Goal: Transaction & Acquisition: Download file/media

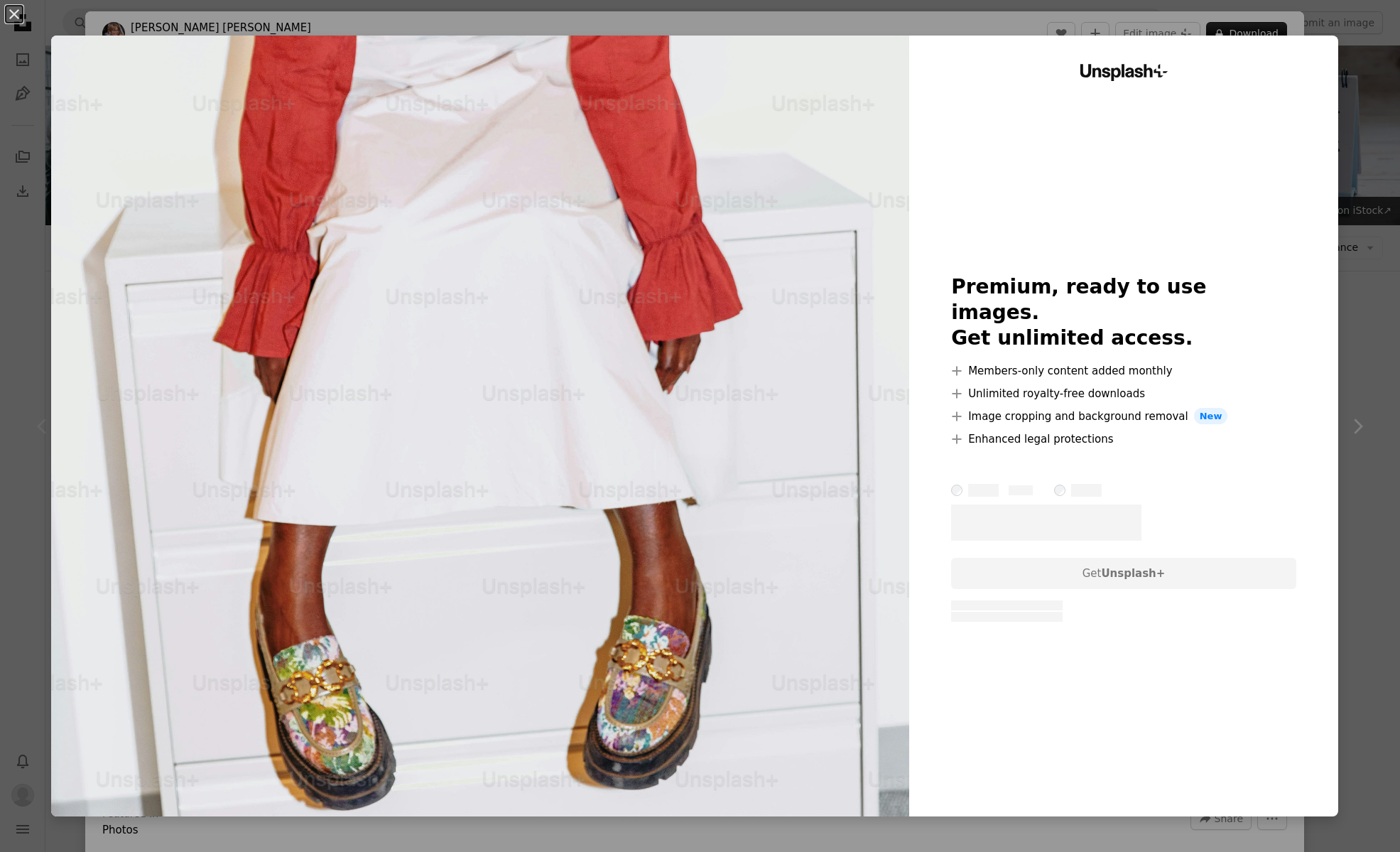
scroll to position [1703, 0]
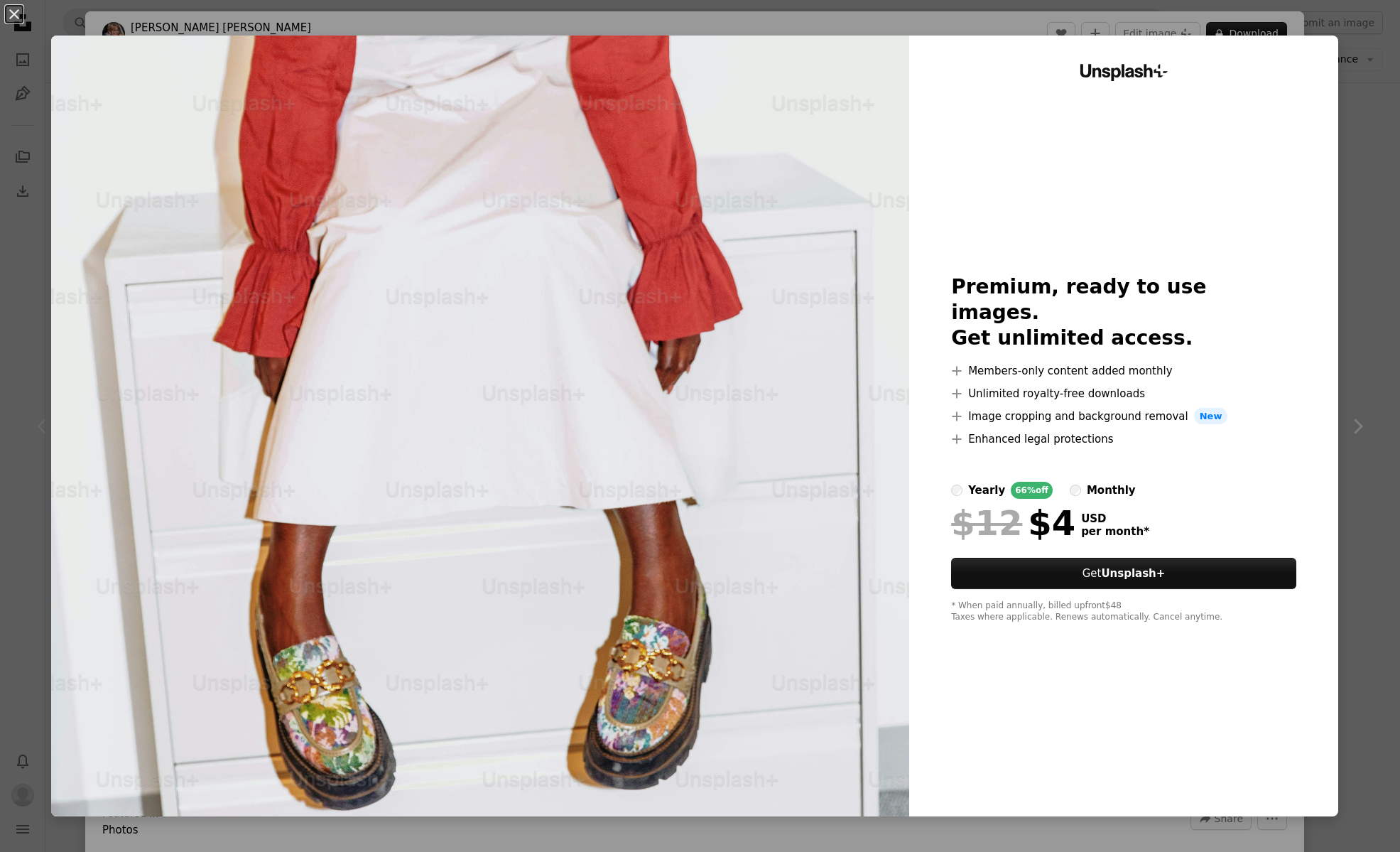
click at [13, 7] on button "An X shape" at bounding box center [14, 14] width 17 height 17
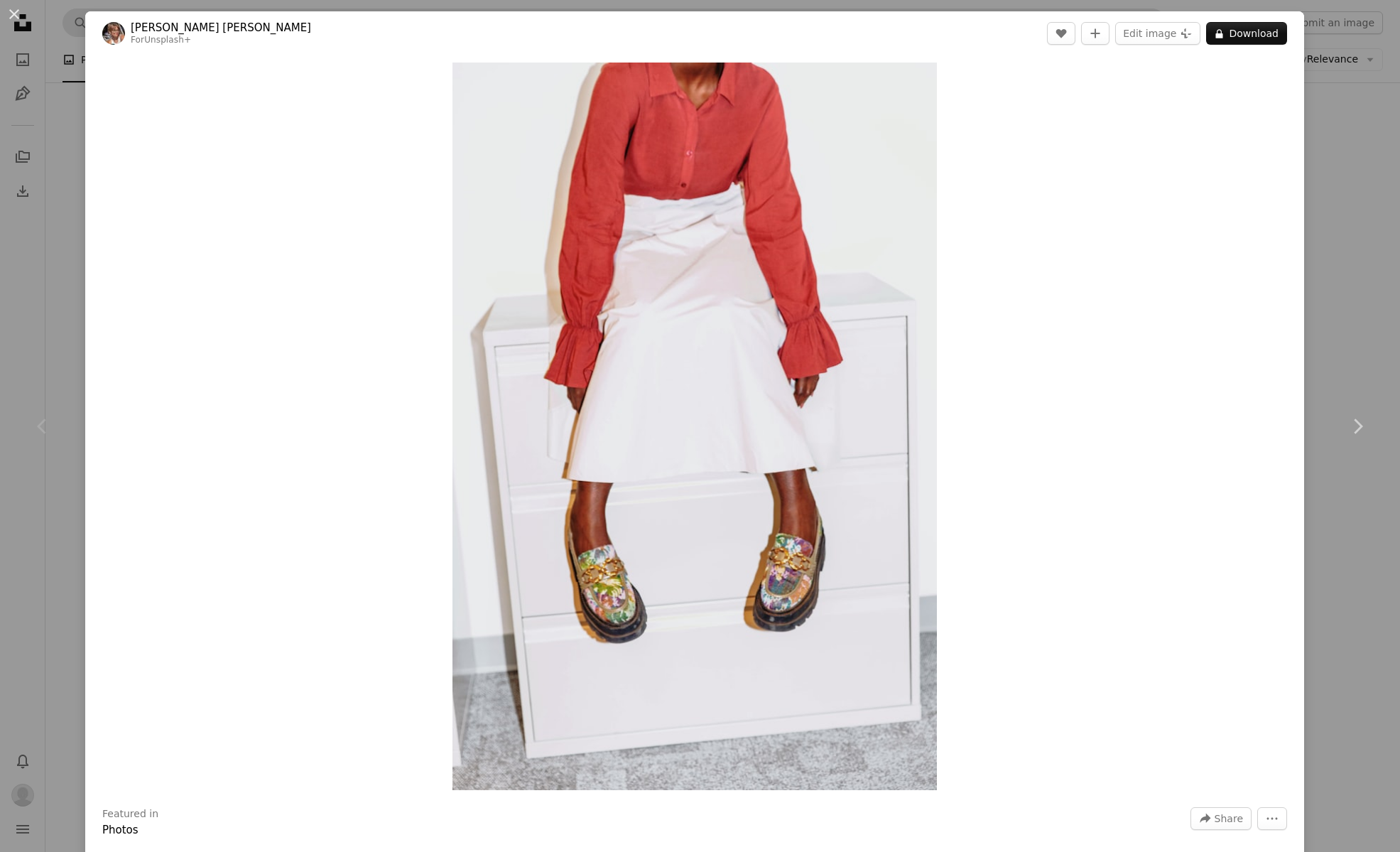
drag, startPoint x: 10, startPoint y: 16, endPoint x: 102, endPoint y: 28, distance: 92.8
click at [10, 16] on button "An X shape" at bounding box center [14, 14] width 17 height 17
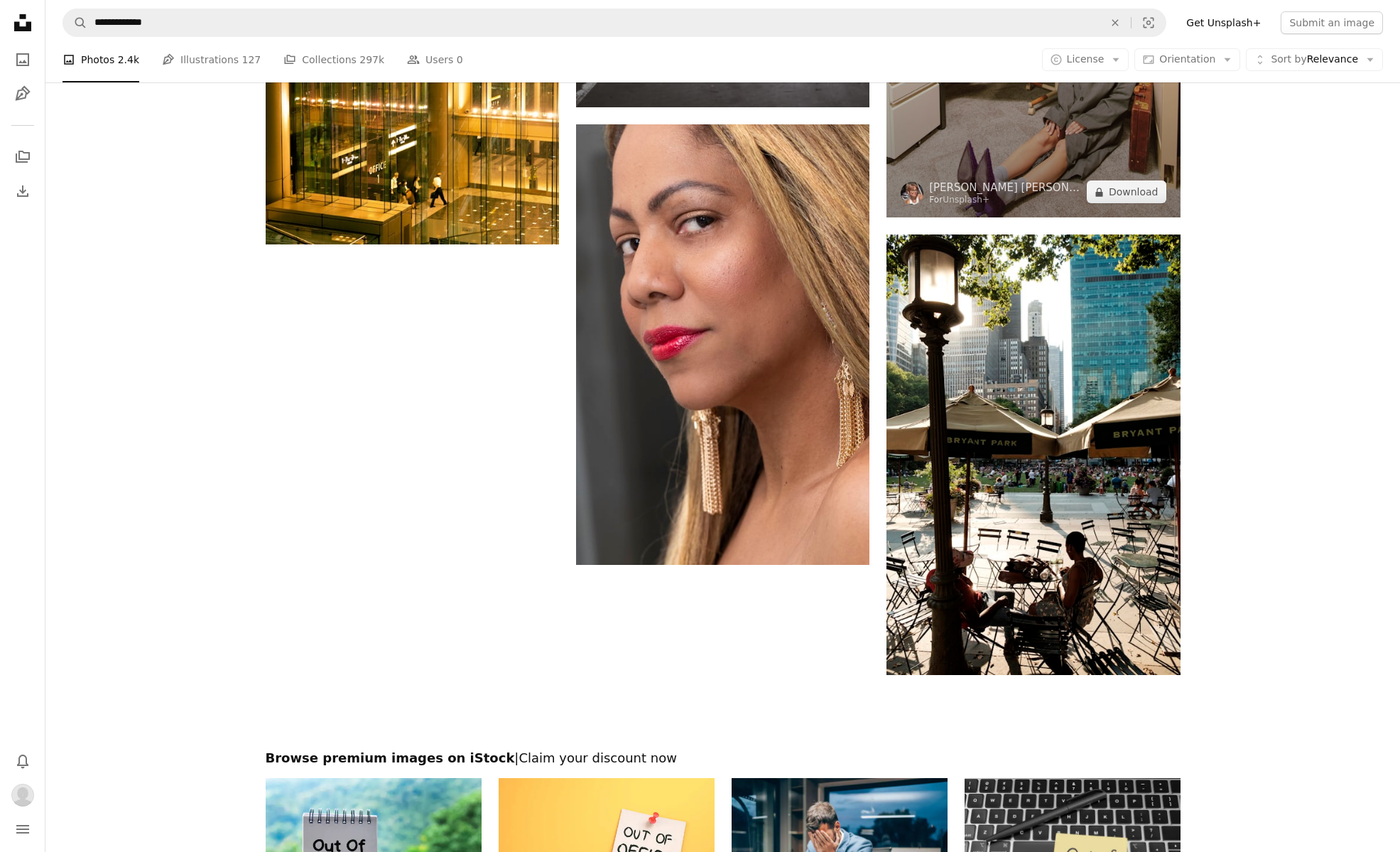
scroll to position [2378, 0]
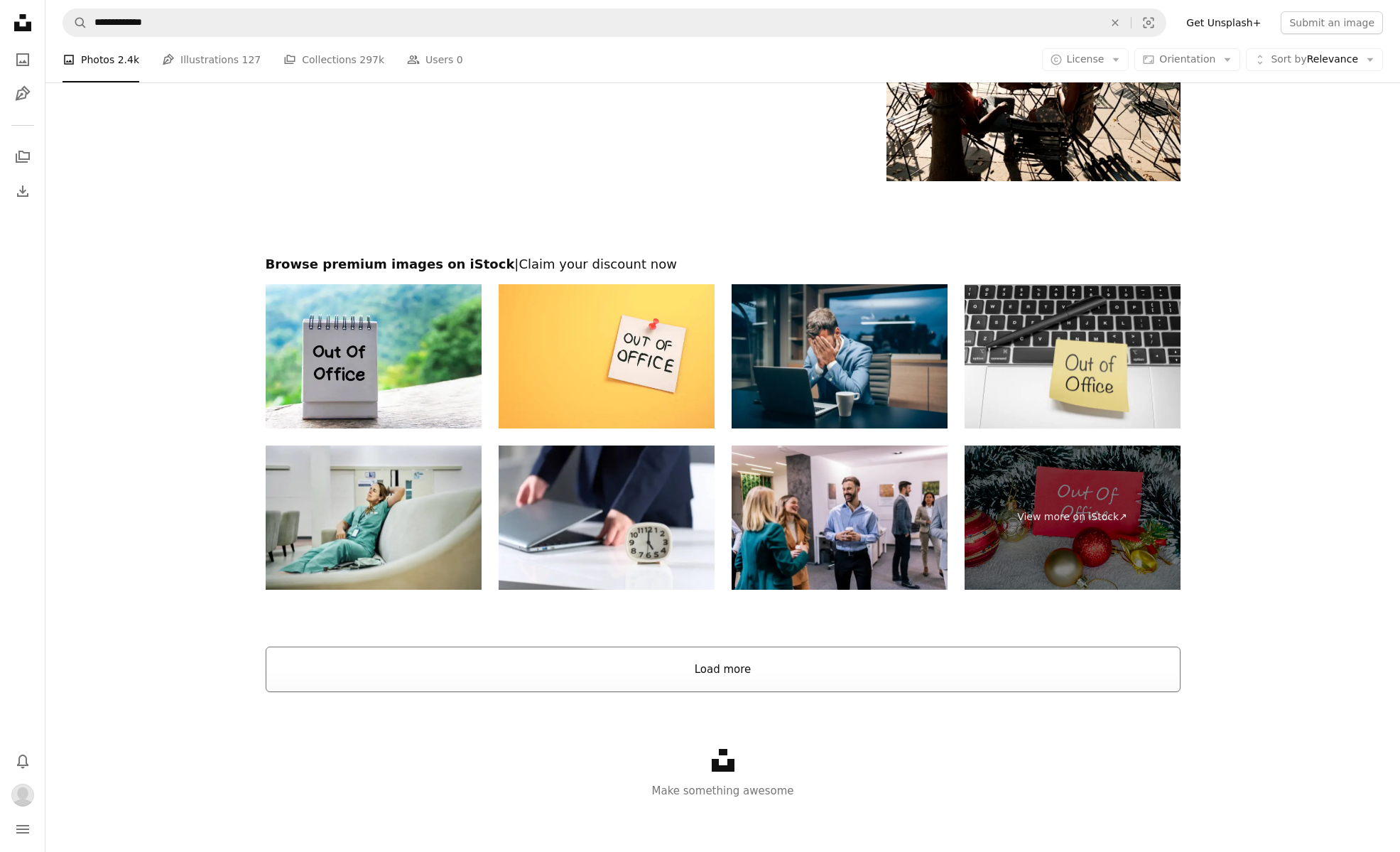
click at [734, 654] on button "Load more" at bounding box center [723, 669] width 915 height 46
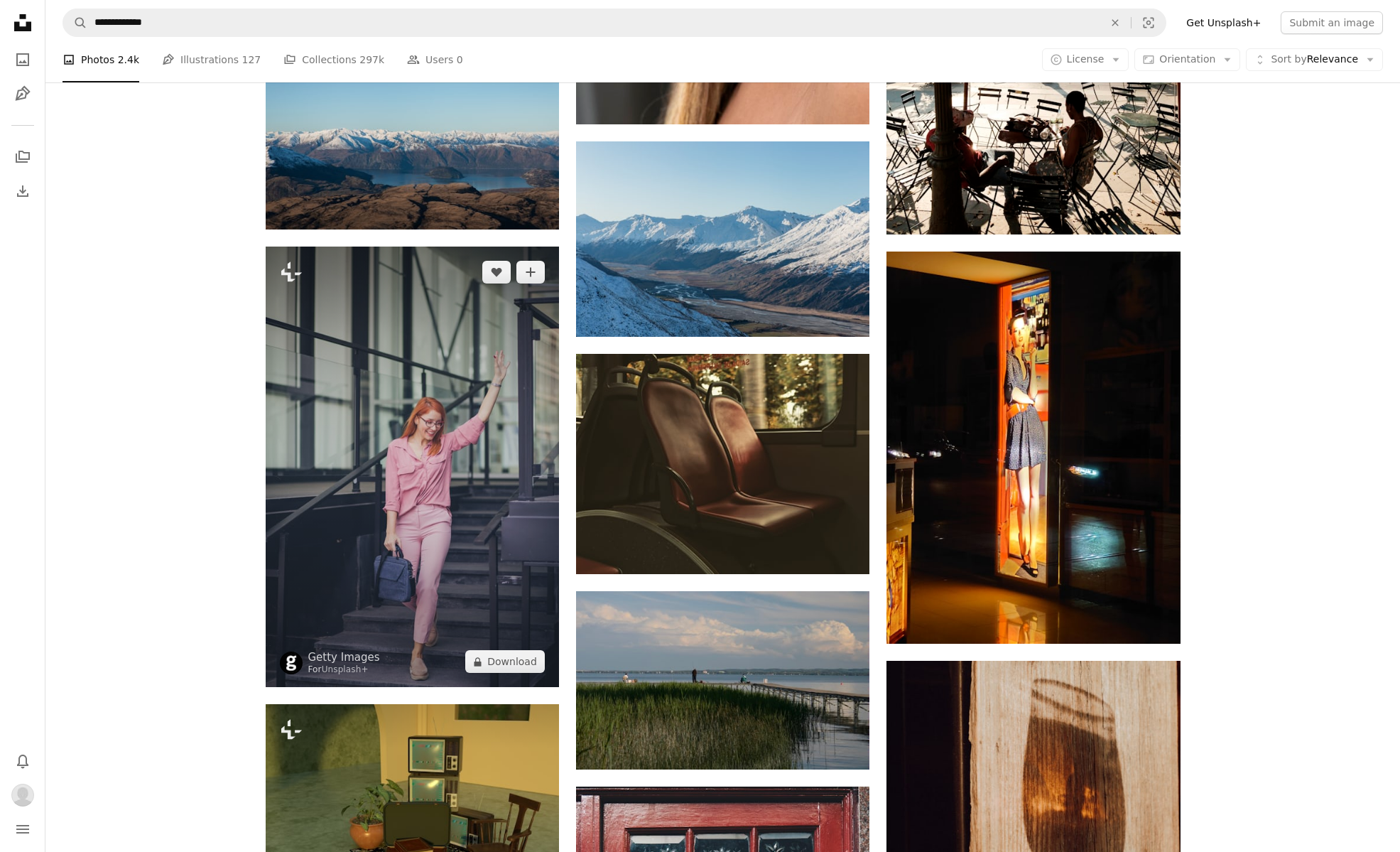
click at [404, 511] on img at bounding box center [413, 466] width 293 height 440
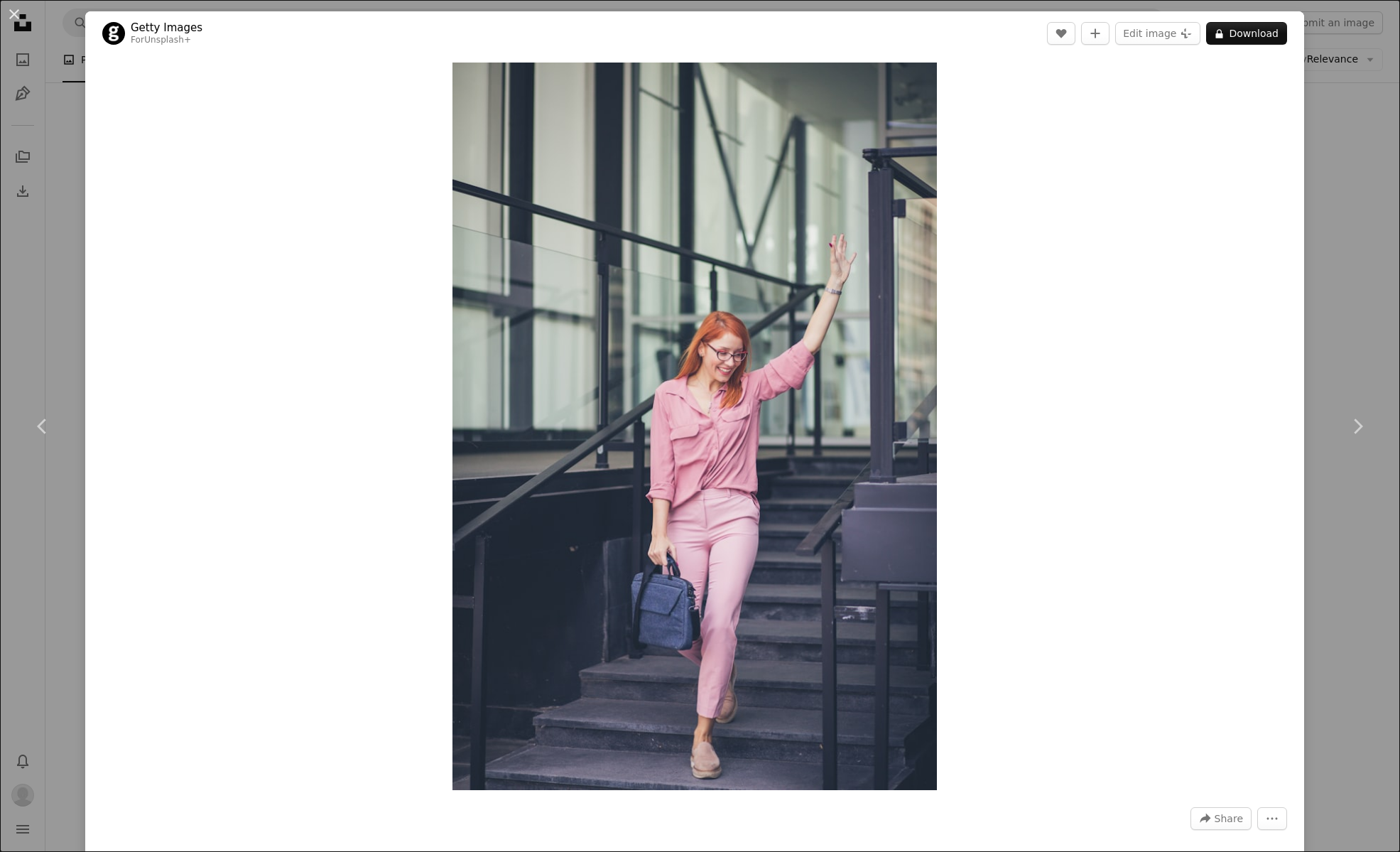
scroll to position [49, 0]
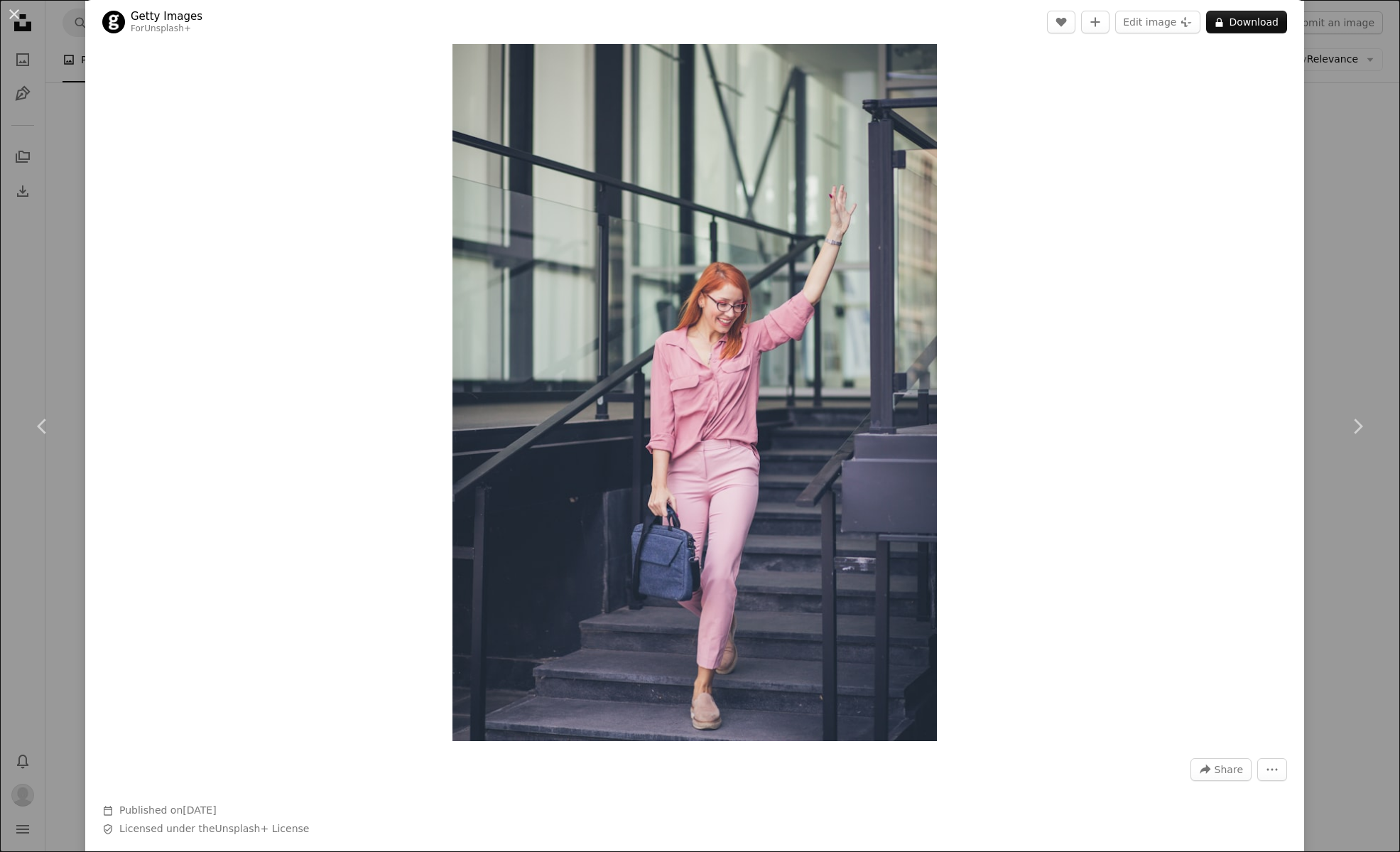
drag, startPoint x: 16, startPoint y: 12, endPoint x: 1259, endPoint y: 1, distance: 1243.0
click at [19, 10] on button "An X shape" at bounding box center [14, 14] width 17 height 17
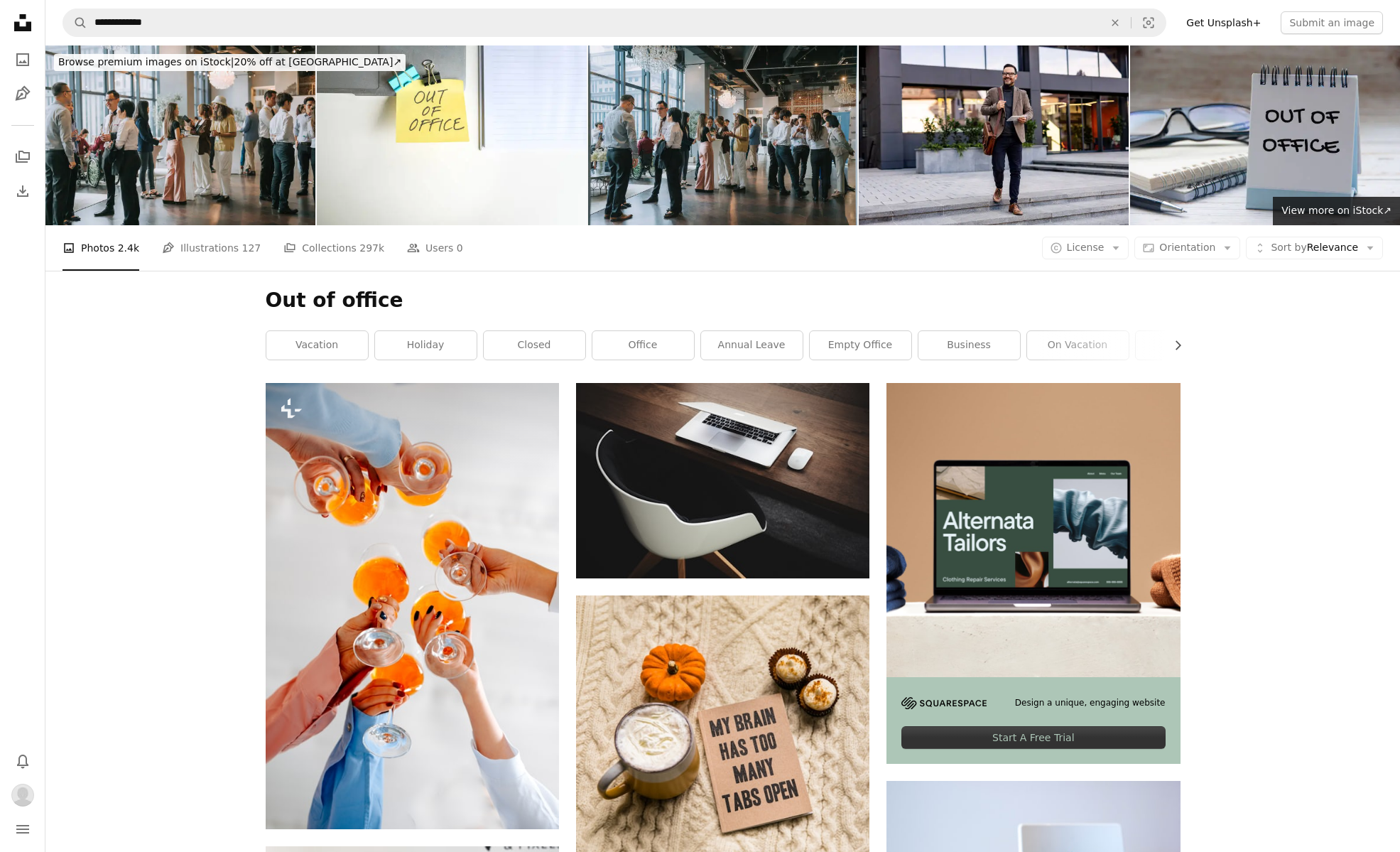
click at [27, 21] on icon "Unsplash logo Unsplash Home" at bounding box center [22, 22] width 28 height 28
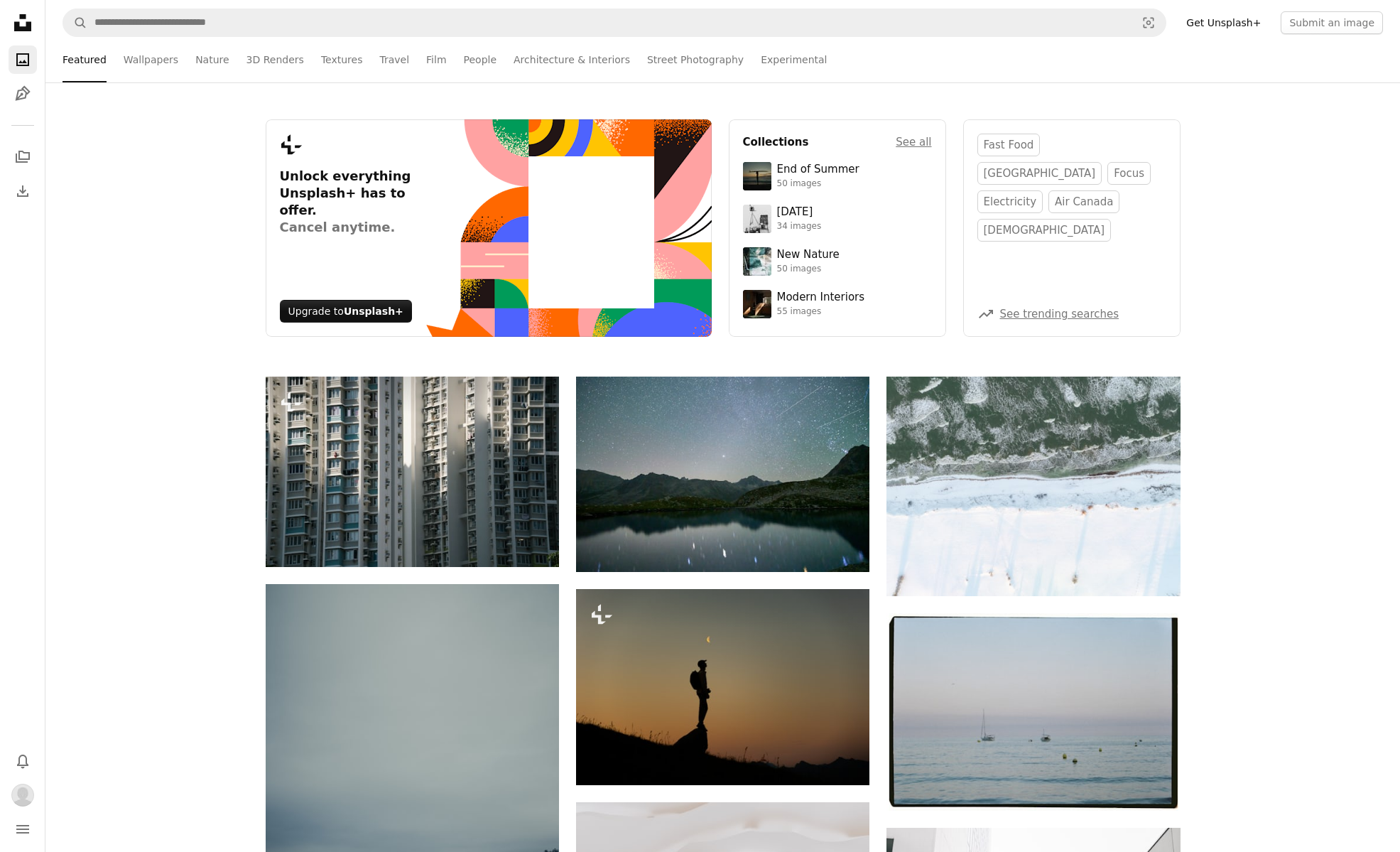
scroll to position [6, 1]
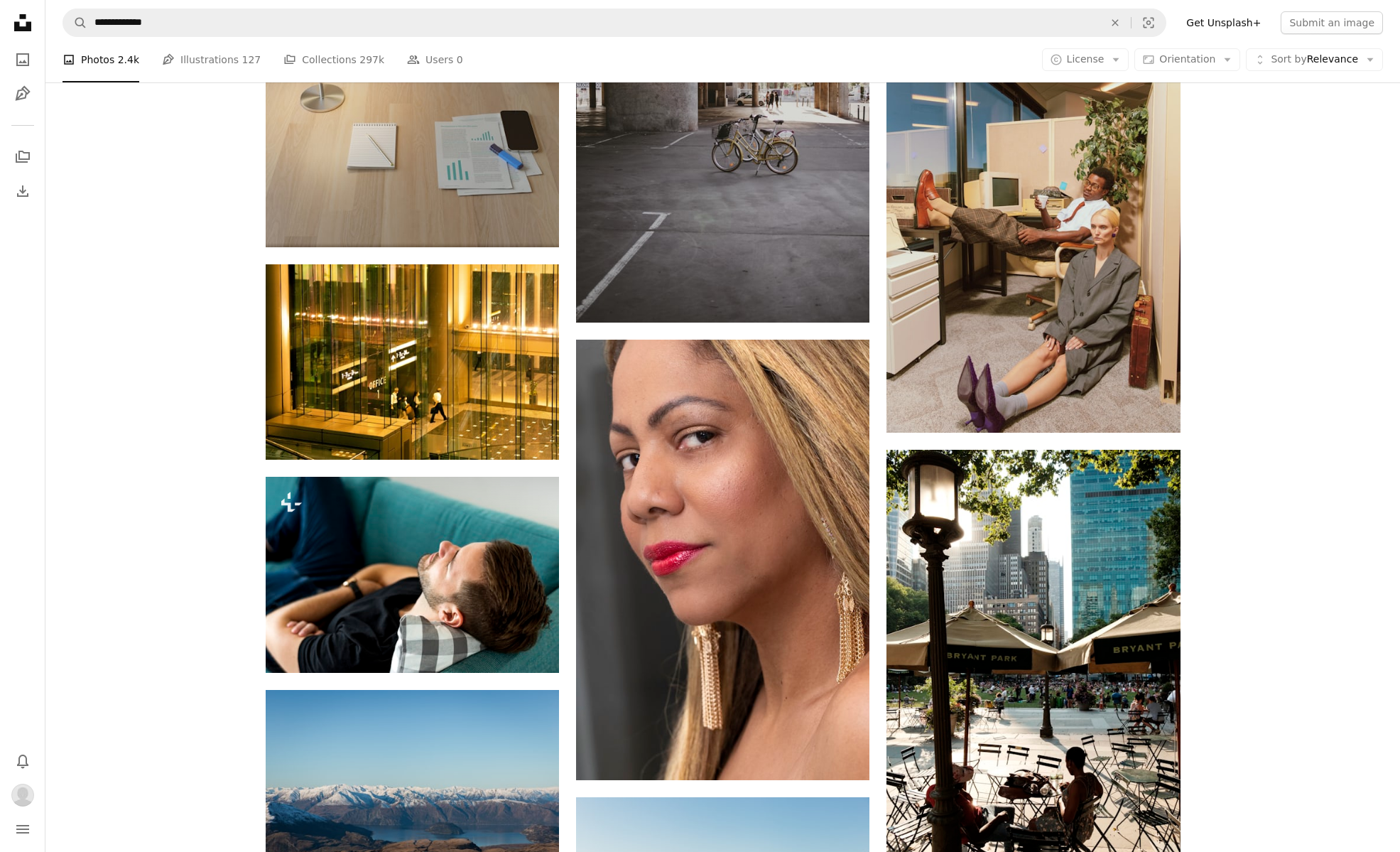
scroll to position [1901, 0]
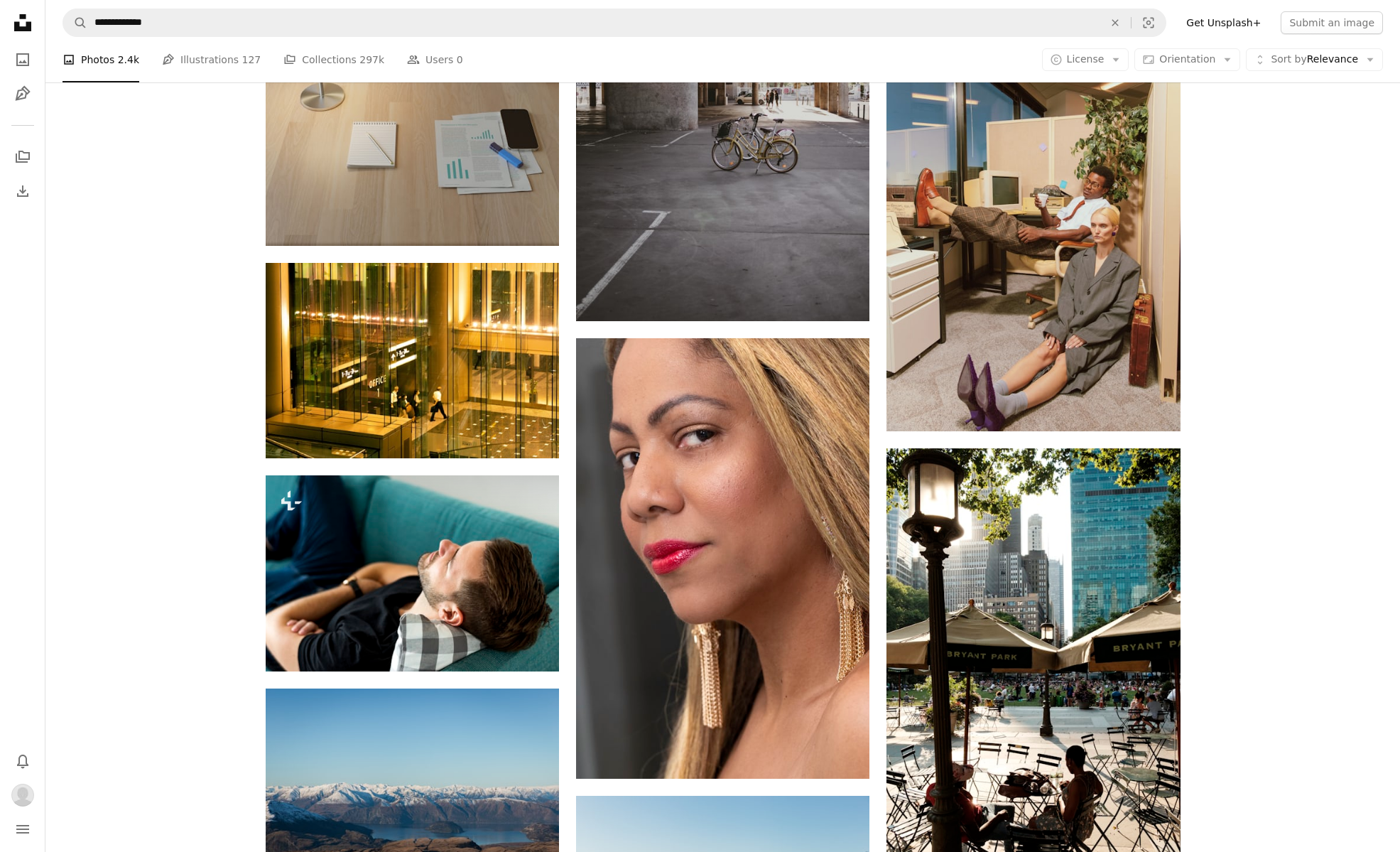
click at [28, 21] on icon "Unsplash logo Unsplash Home" at bounding box center [22, 22] width 28 height 28
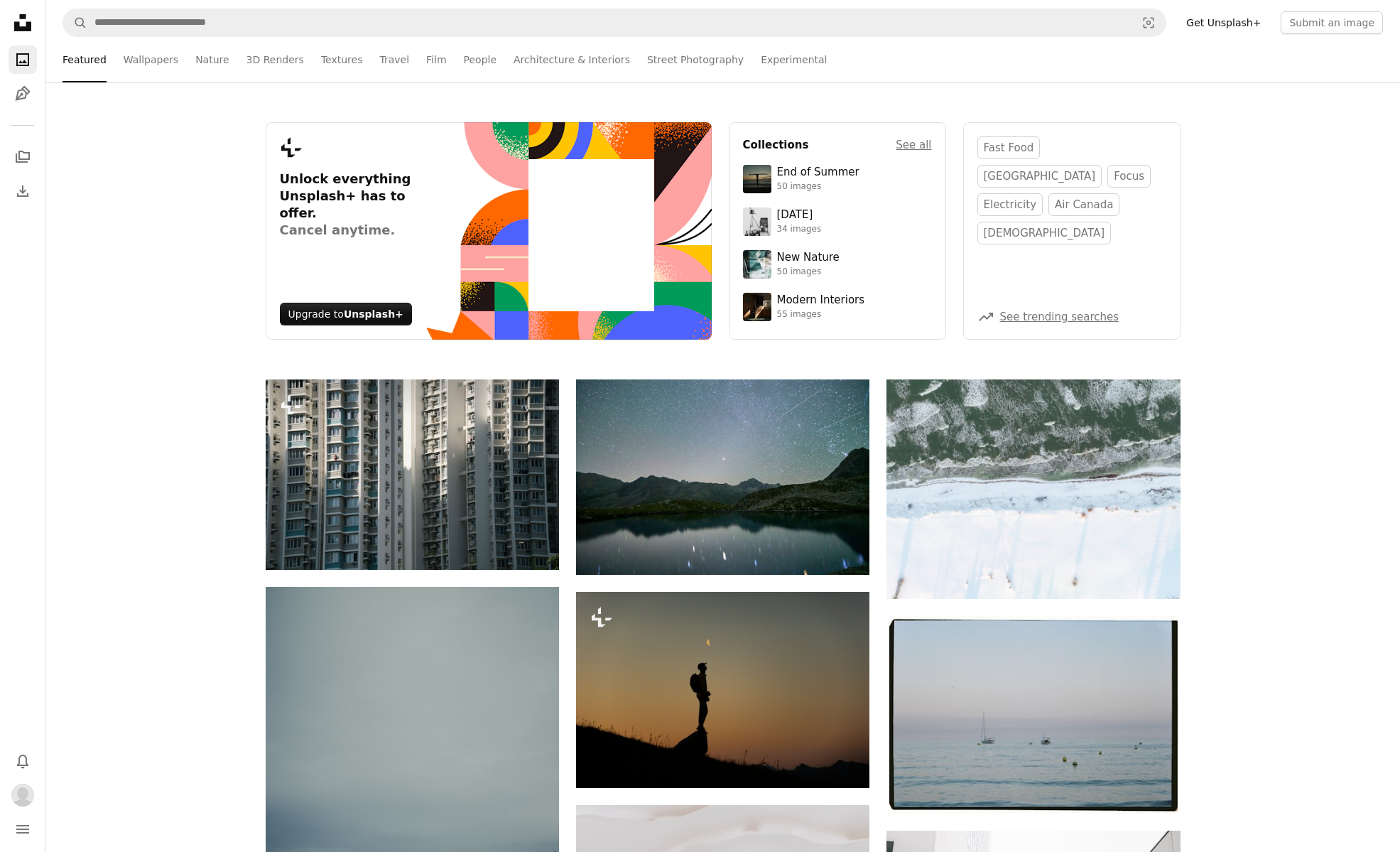
click at [1212, 21] on link "Get Unsplash+" at bounding box center [1223, 22] width 91 height 22
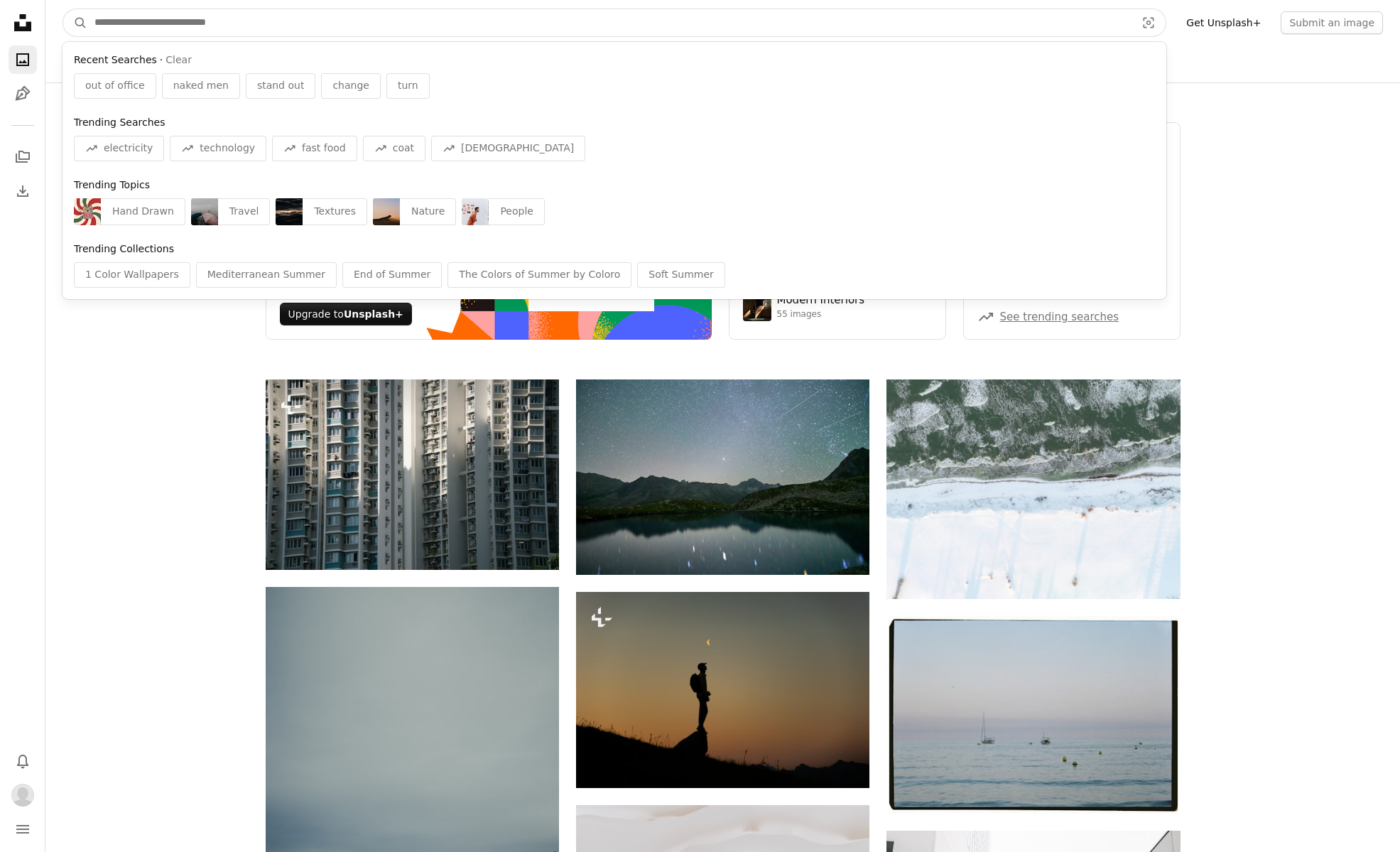
click at [288, 11] on input "Find visuals sitewide" at bounding box center [609, 22] width 1044 height 27
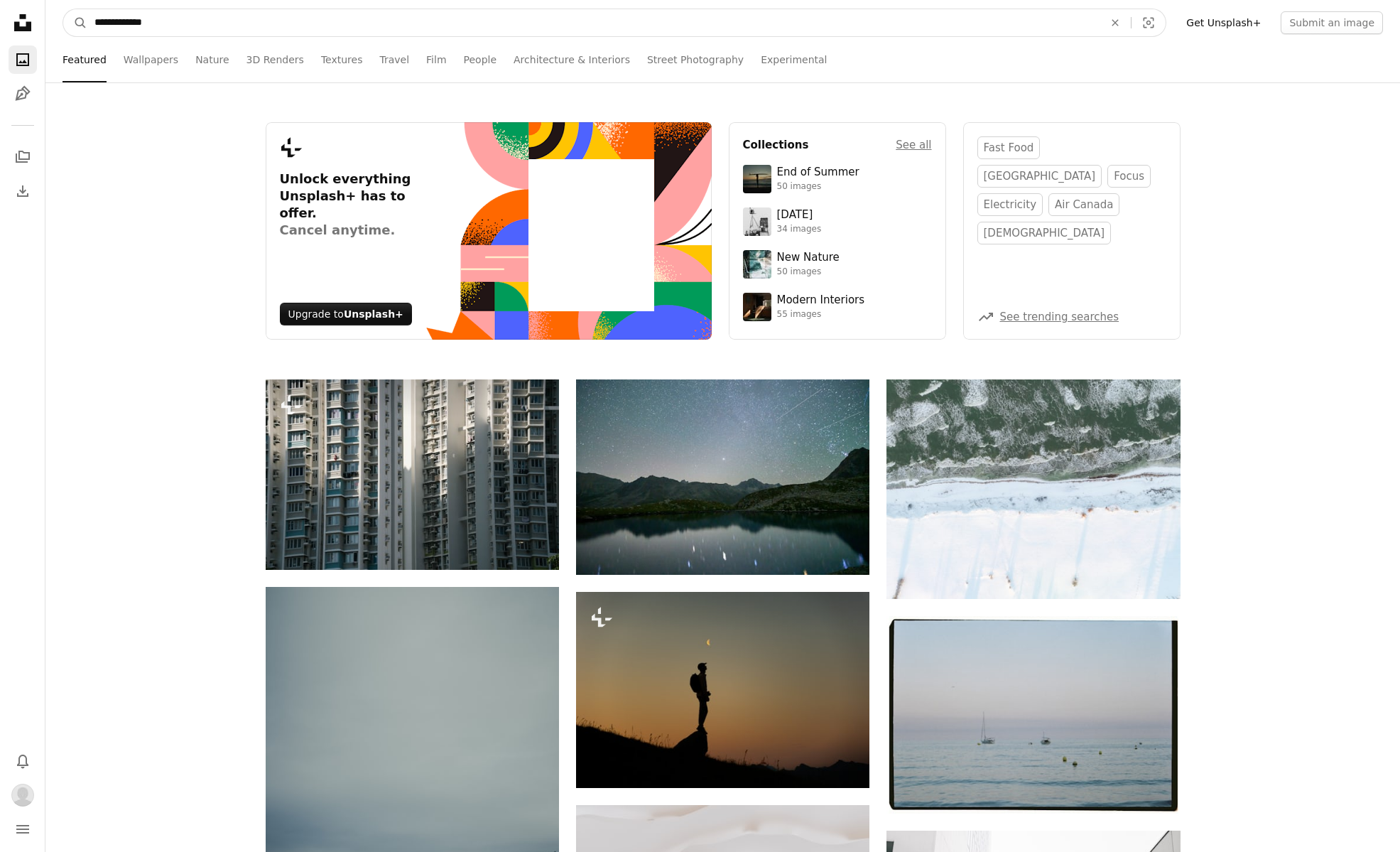
type input "**********"
click at [76, 22] on button "A magnifying glass" at bounding box center [75, 22] width 24 height 27
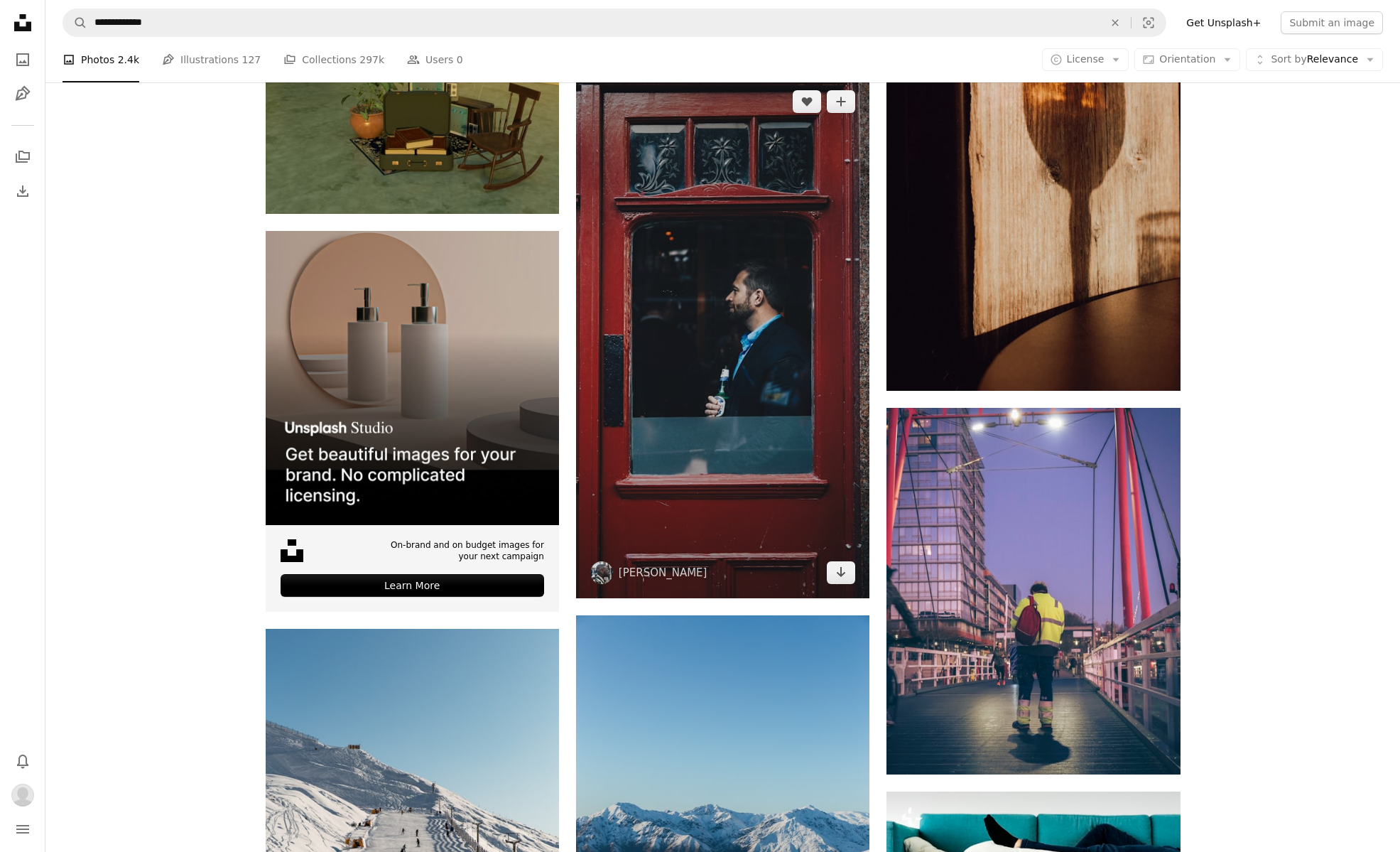
scroll to position [3266, 0]
click at [815, 479] on img at bounding box center [723, 337] width 293 height 522
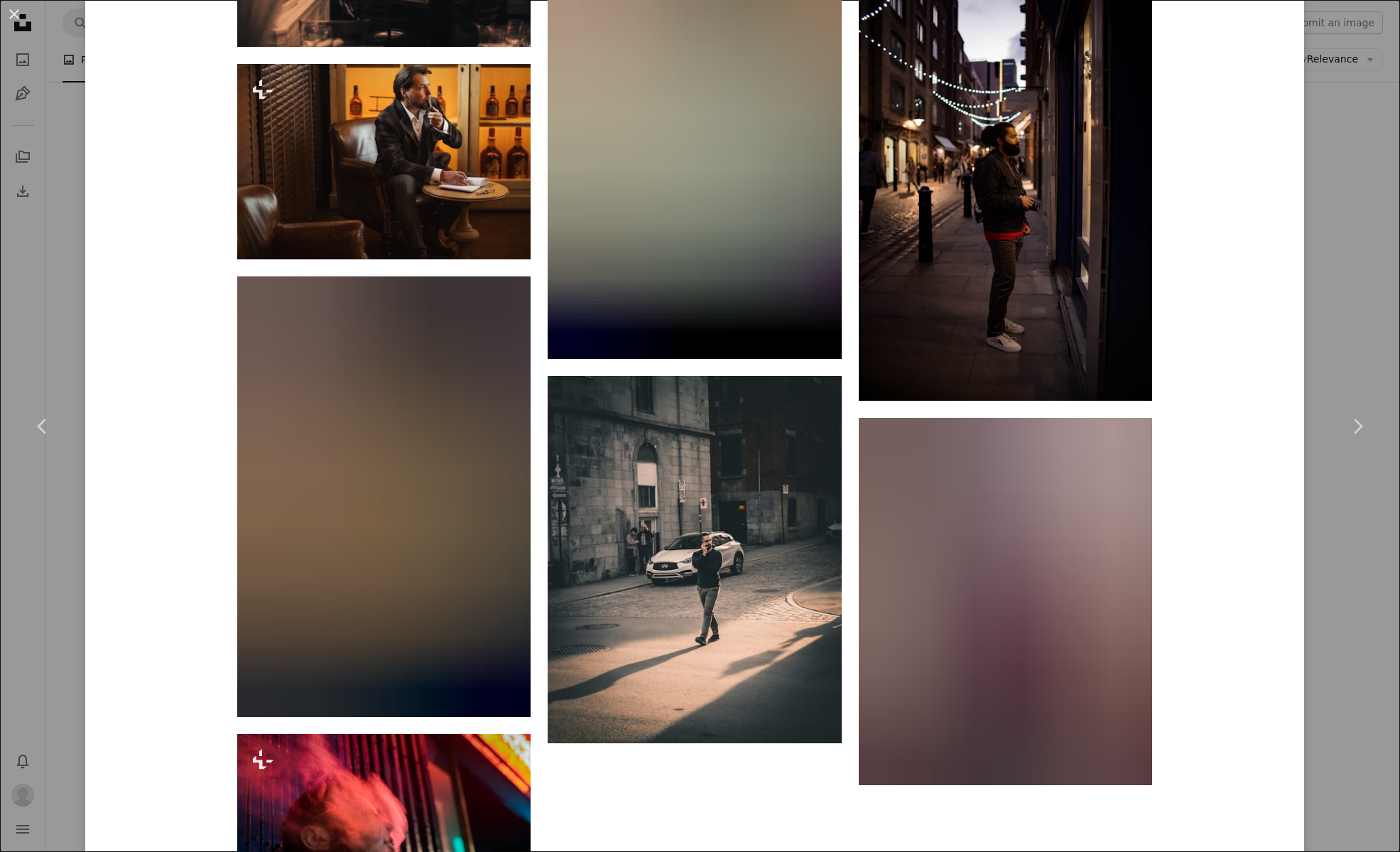
scroll to position [6806, 0]
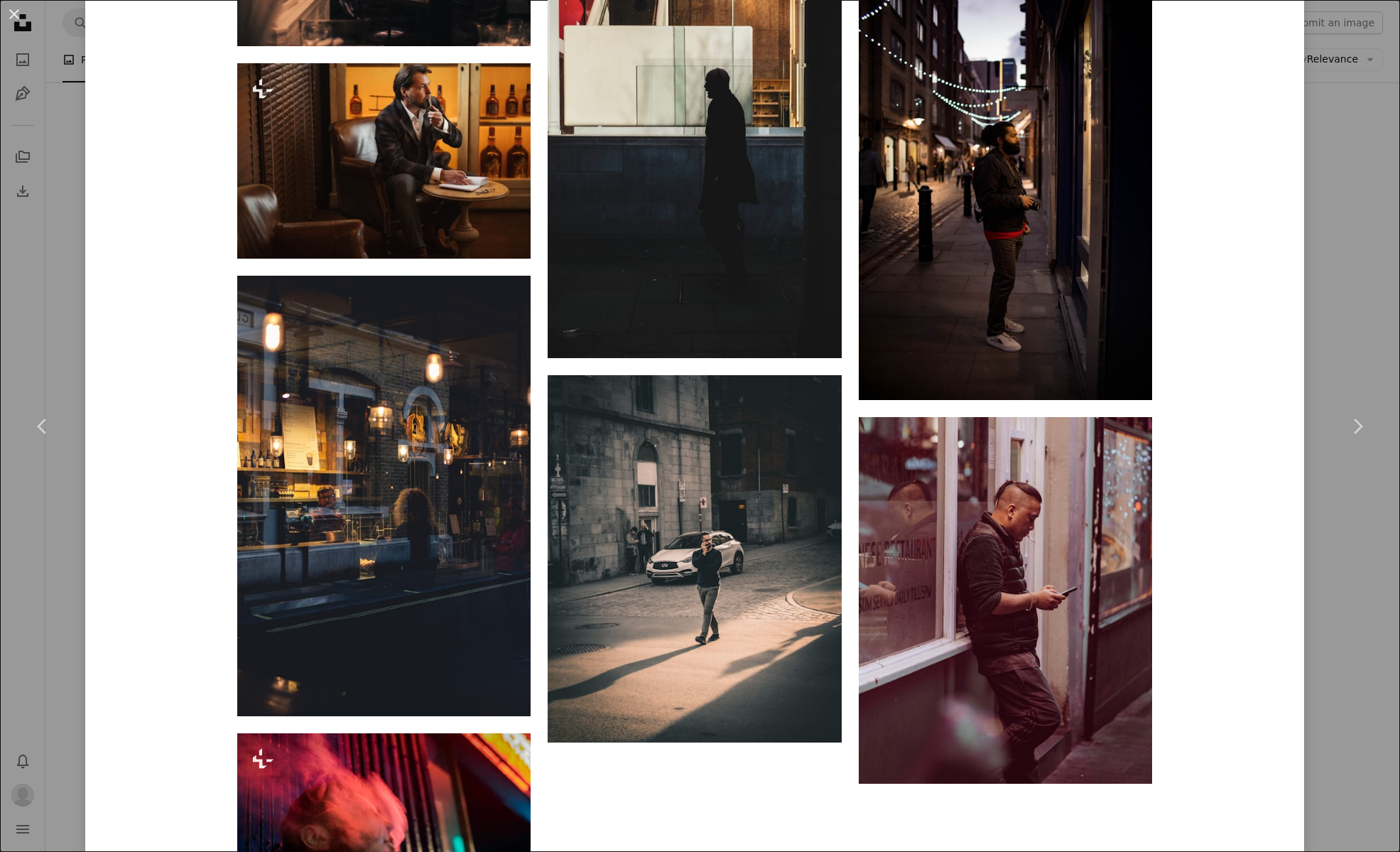
click at [10, 15] on button "An X shape" at bounding box center [14, 14] width 17 height 17
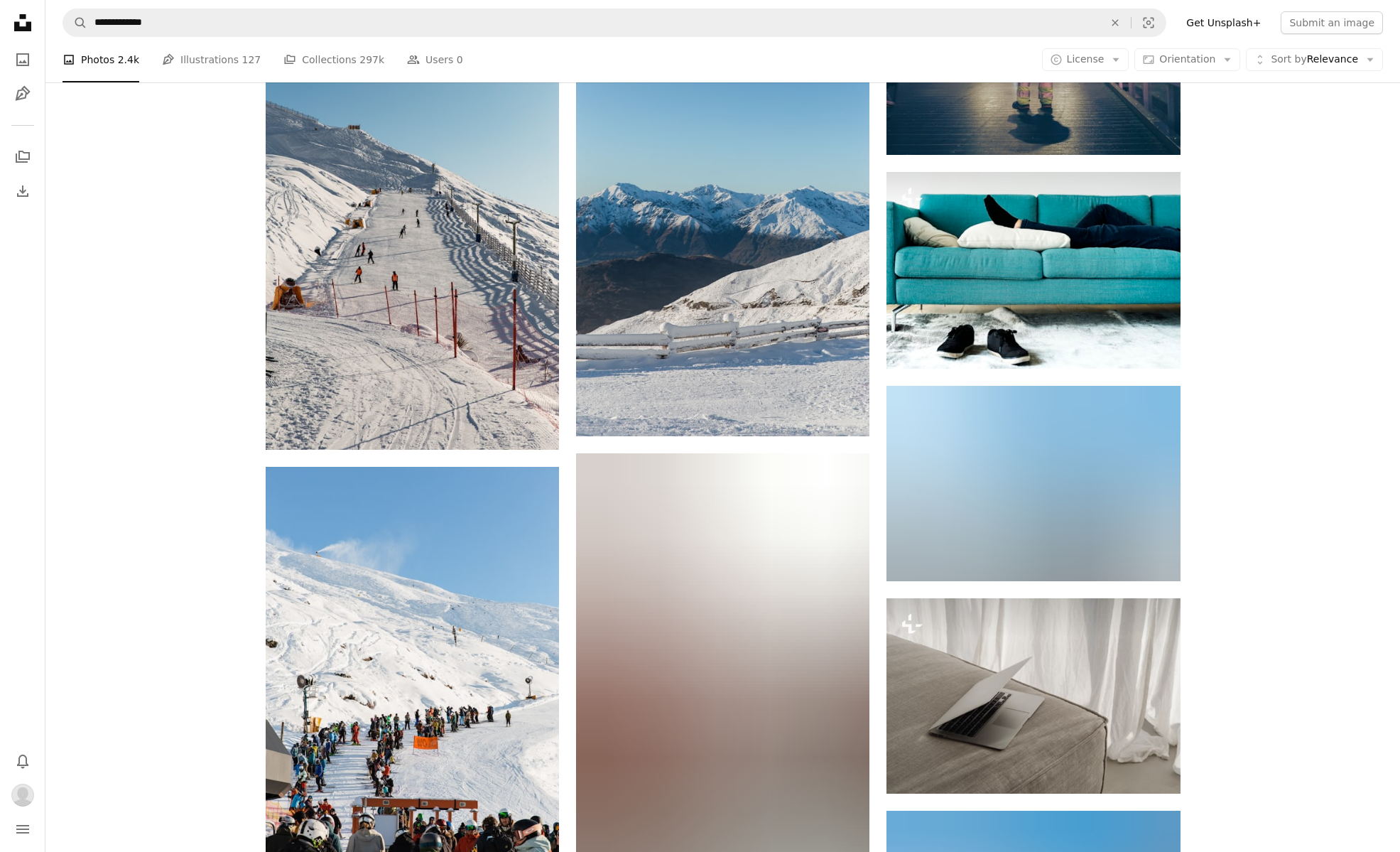
scroll to position [3145, 0]
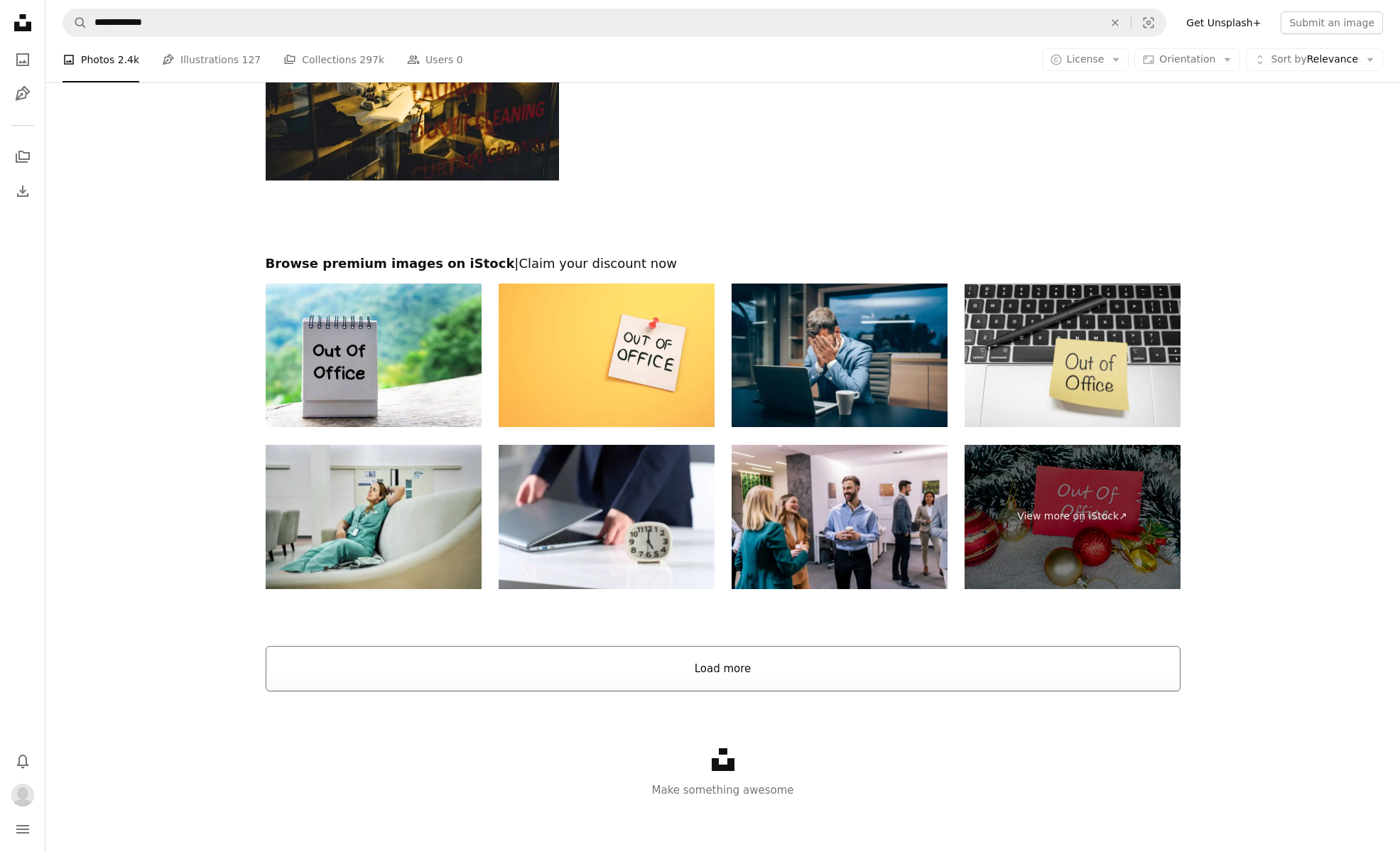
click at [763, 681] on button "Load more" at bounding box center [723, 669] width 915 height 46
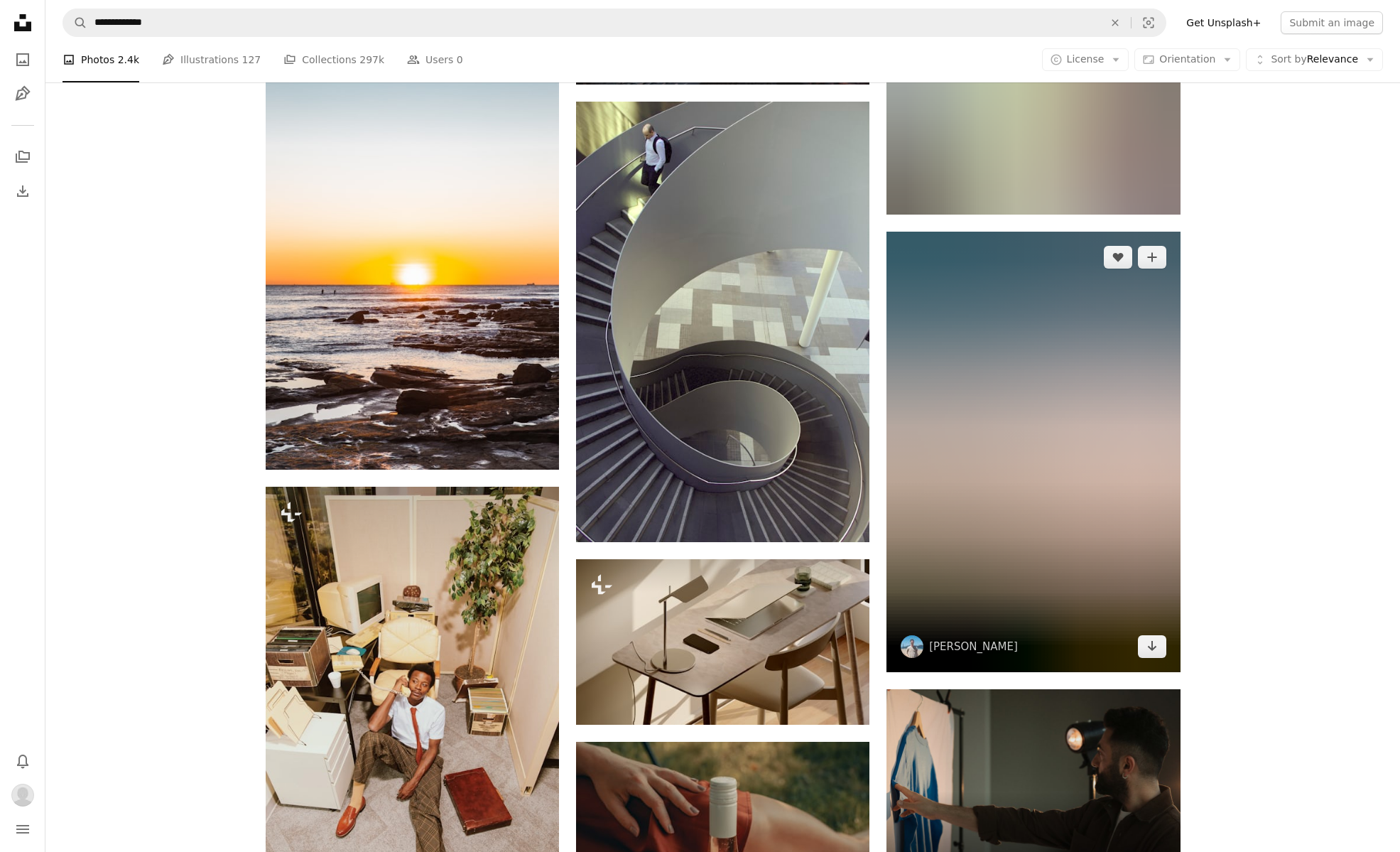
scroll to position [5785, 0]
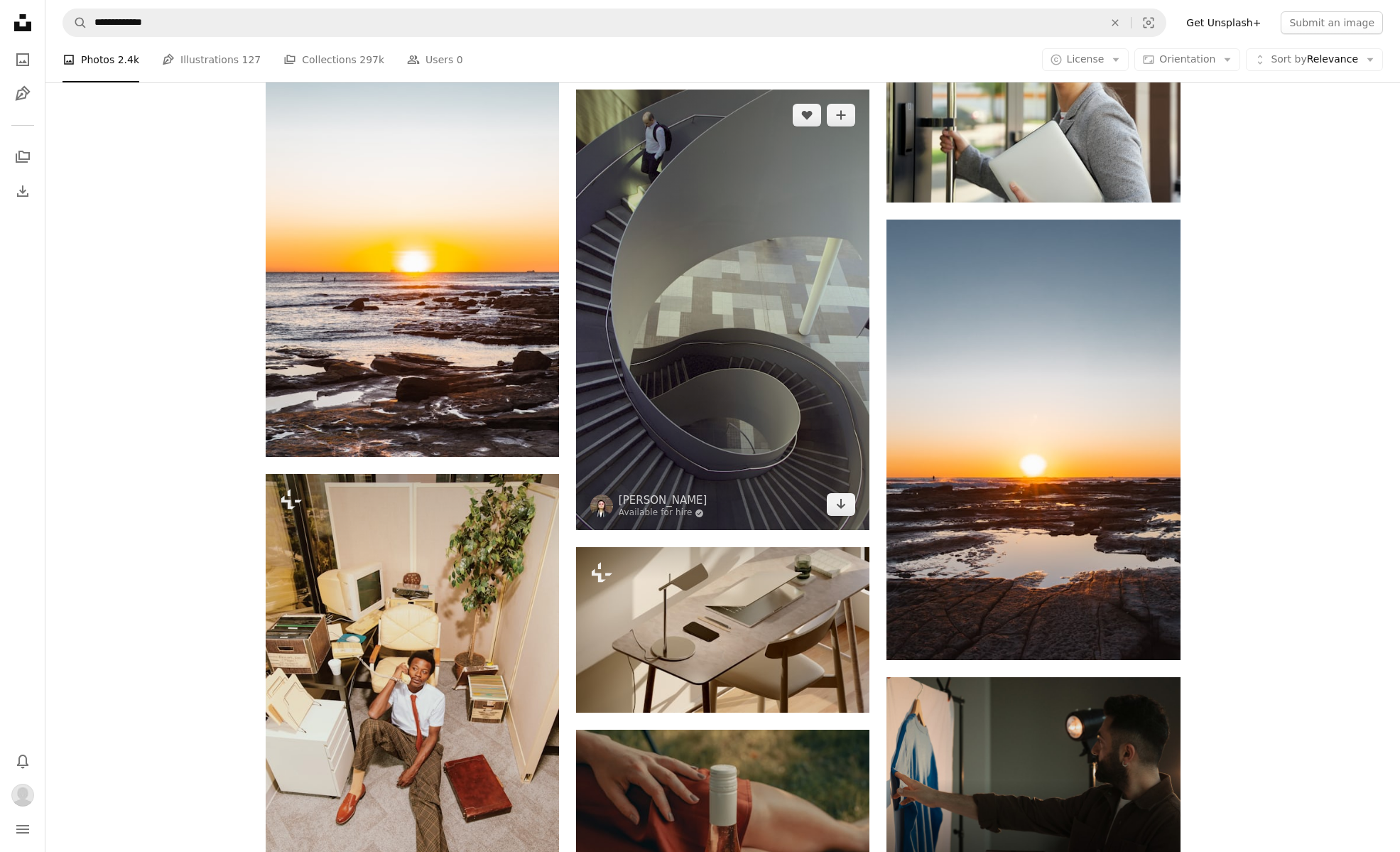
click at [785, 342] on img at bounding box center [723, 310] width 293 height 440
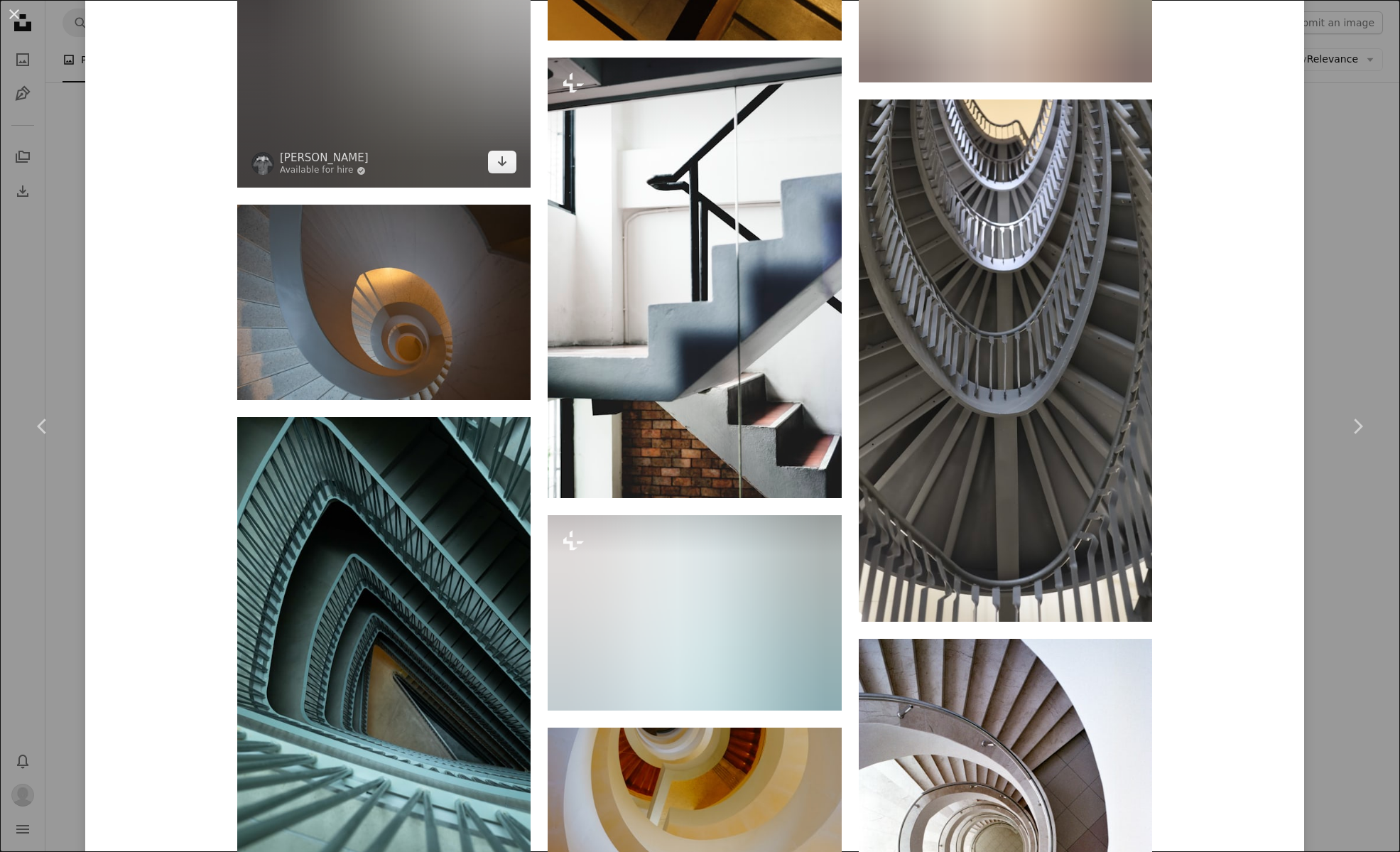
scroll to position [2051, 0]
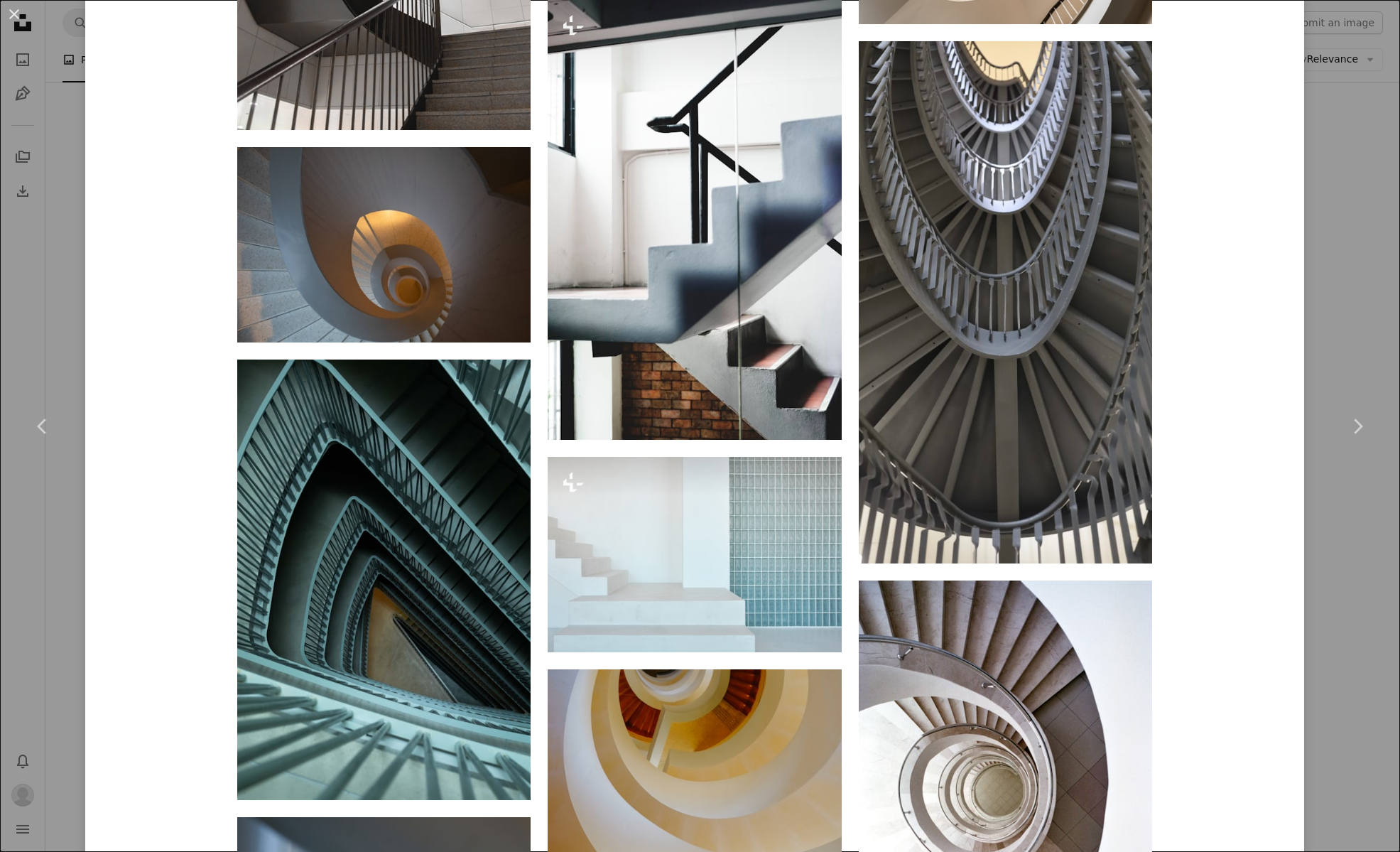
click at [16, 12] on button "An X shape" at bounding box center [14, 14] width 17 height 17
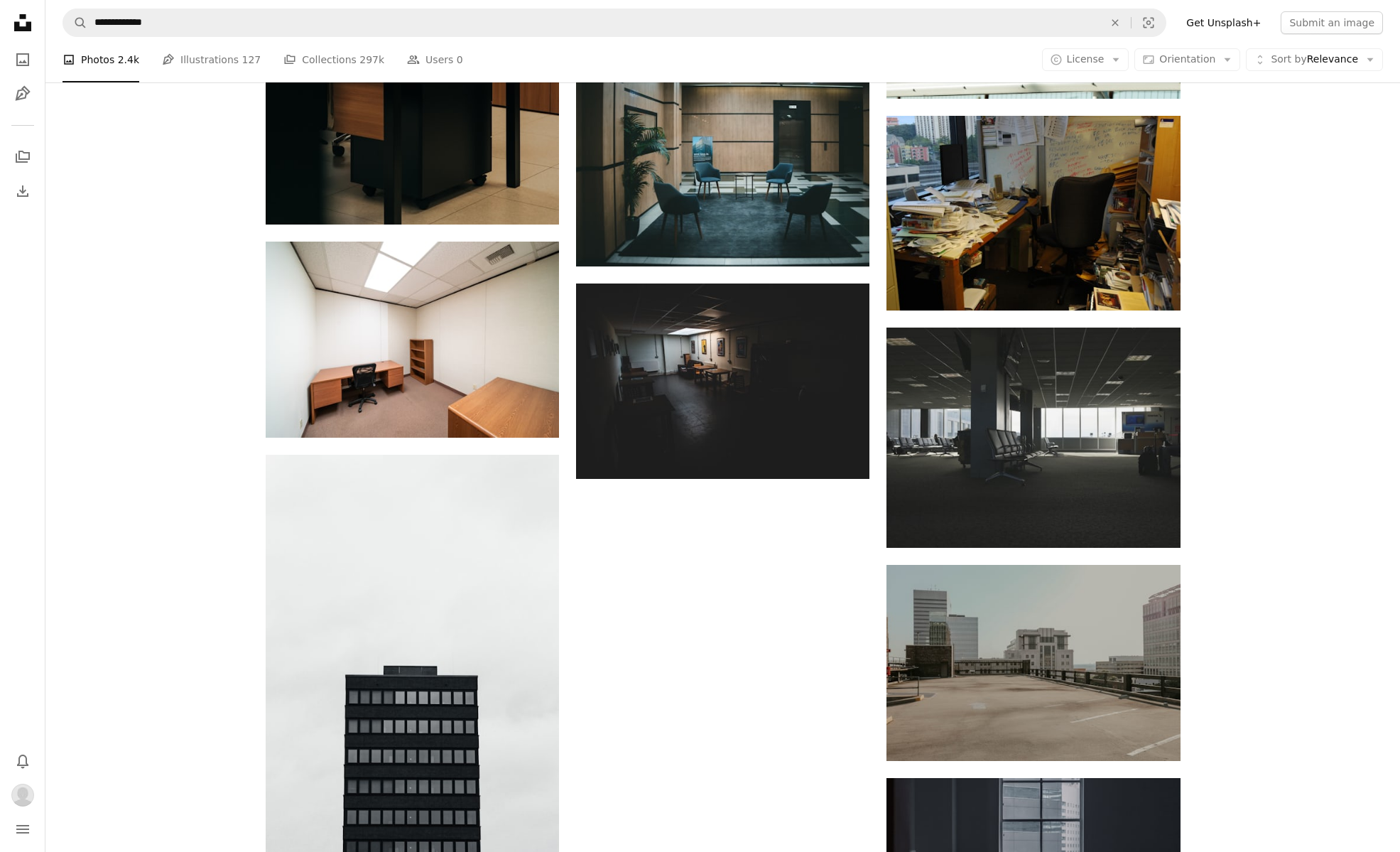
scroll to position [12081, 0]
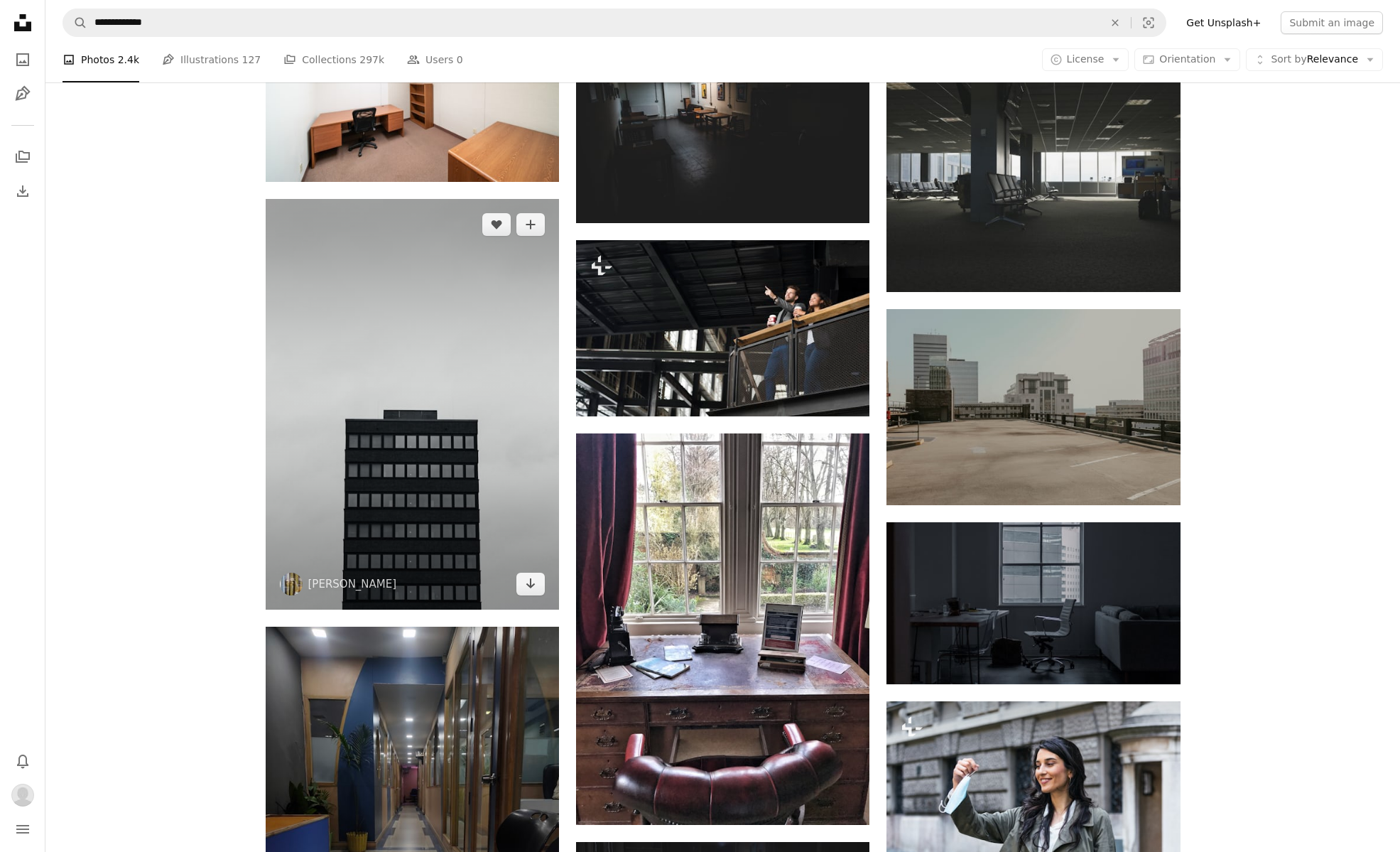
click at [463, 346] on img at bounding box center [413, 404] width 293 height 411
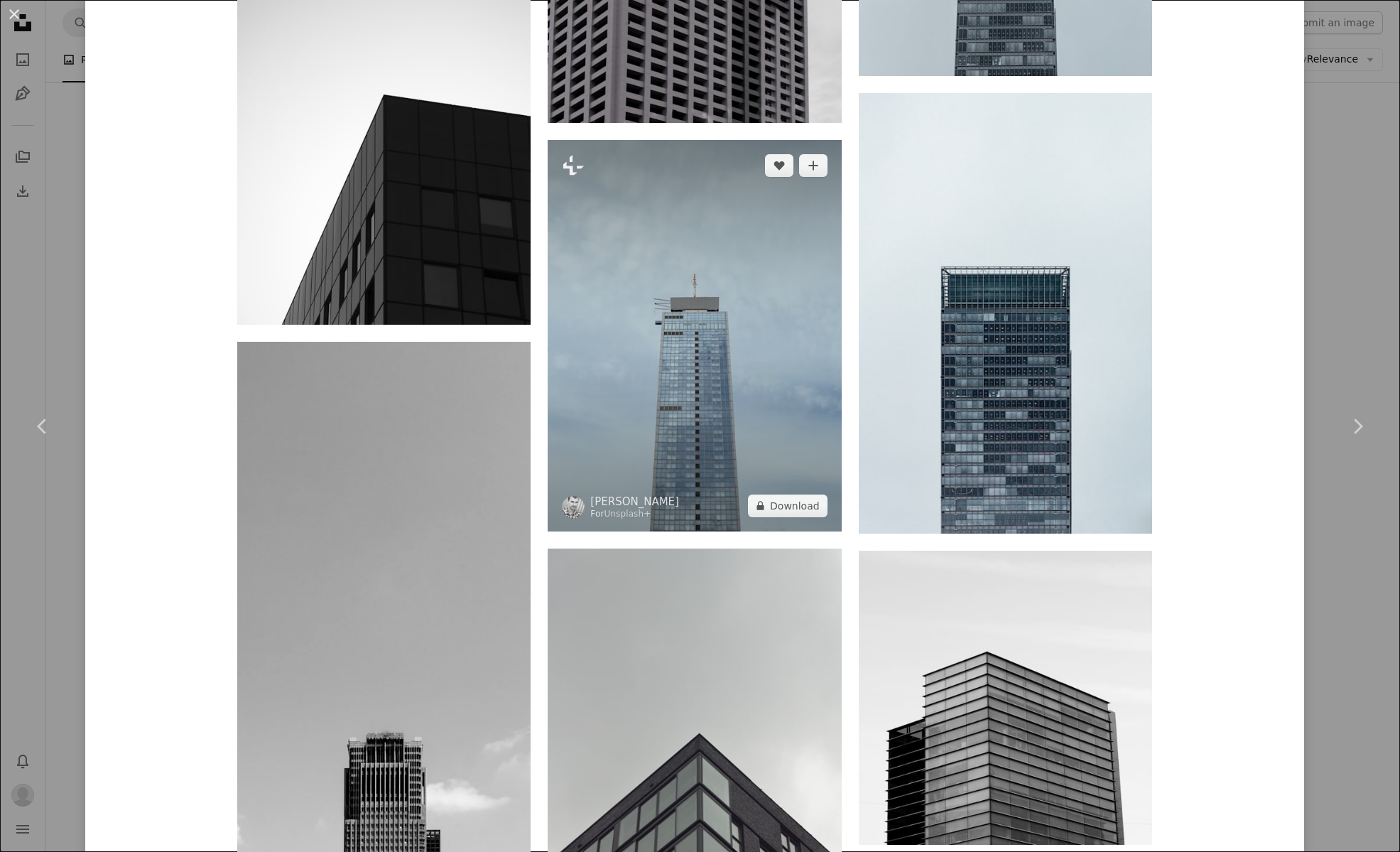
scroll to position [2420, 0]
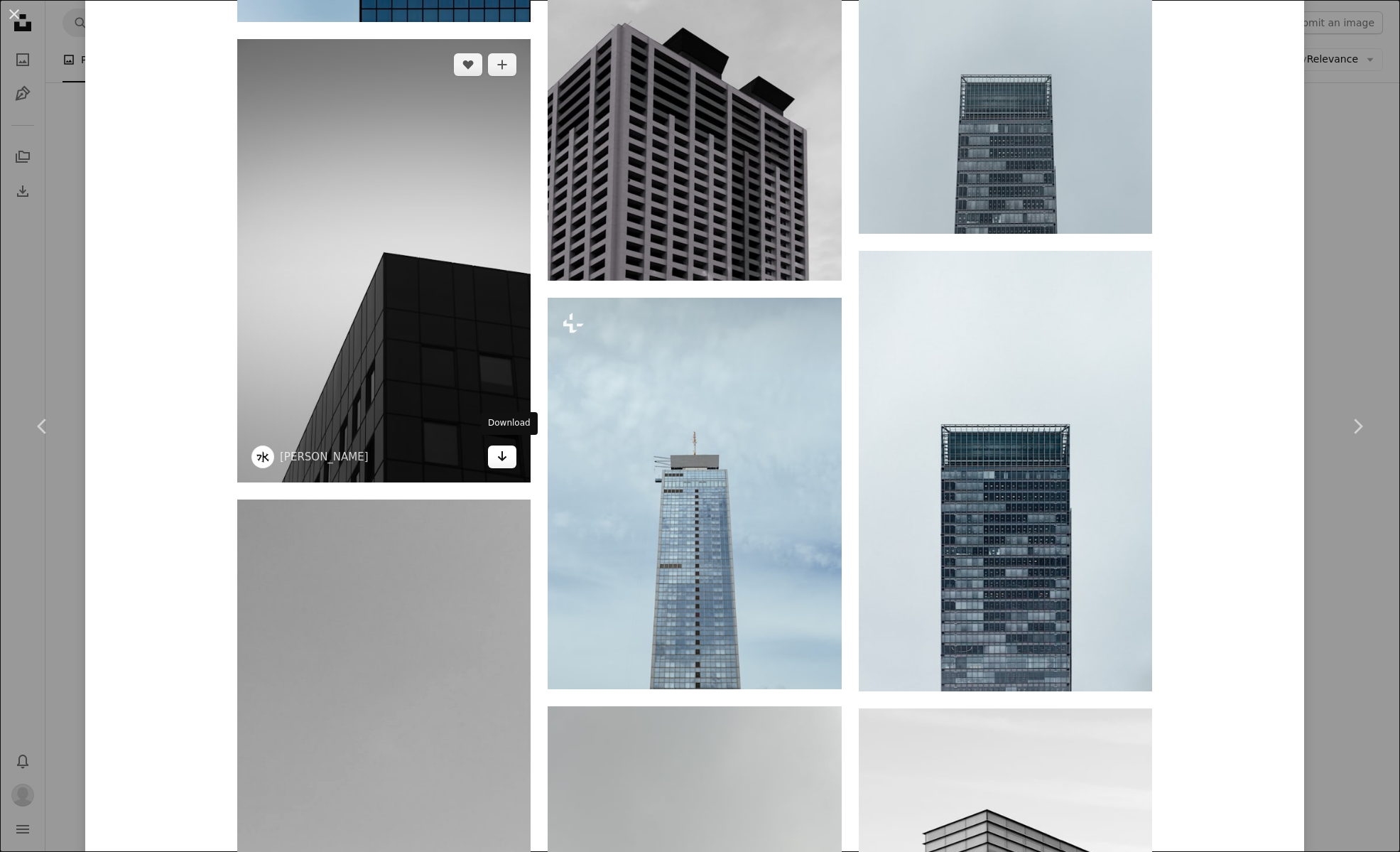
click at [505, 456] on icon "Arrow pointing down" at bounding box center [502, 456] width 11 height 17
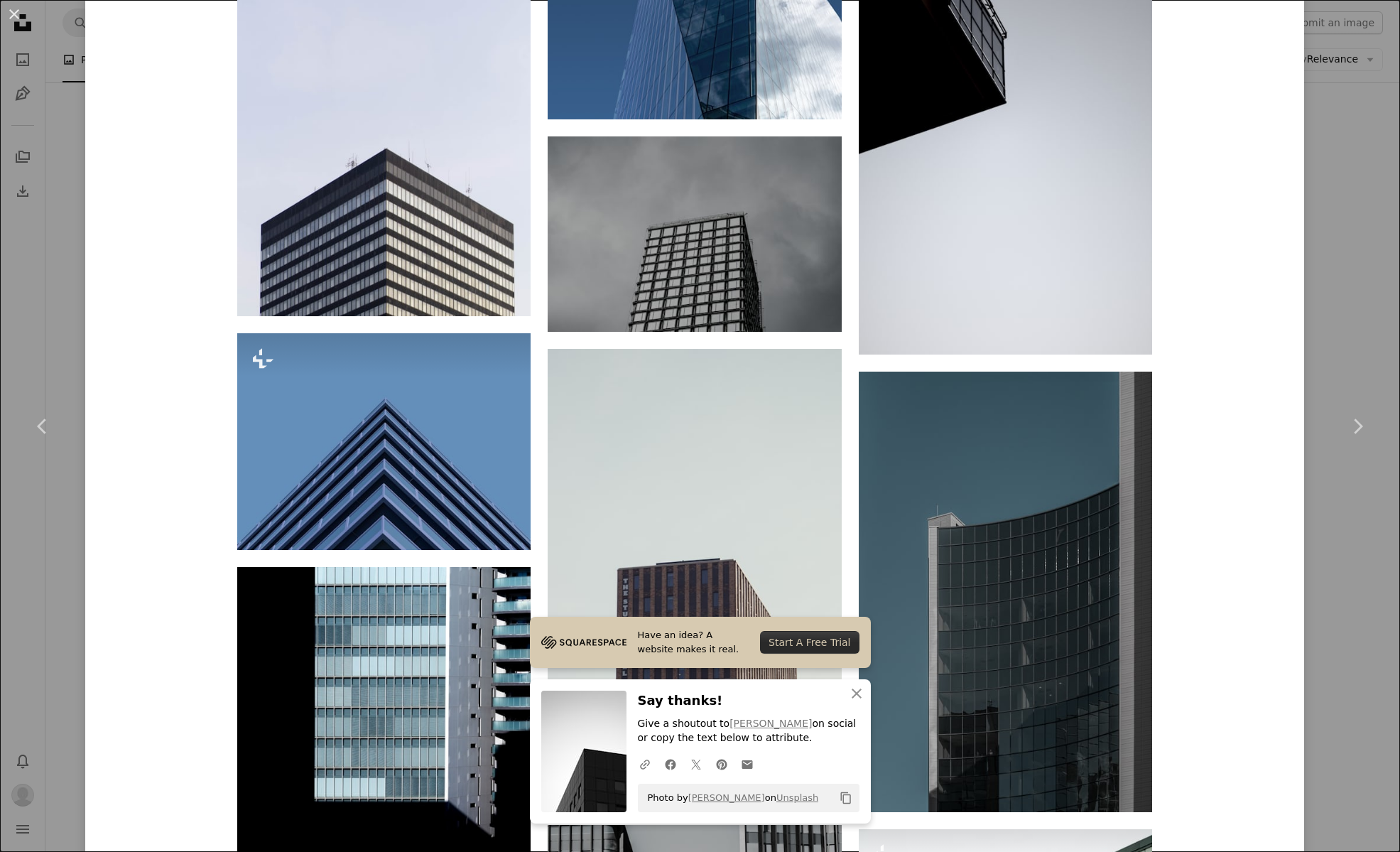
scroll to position [7141, 0]
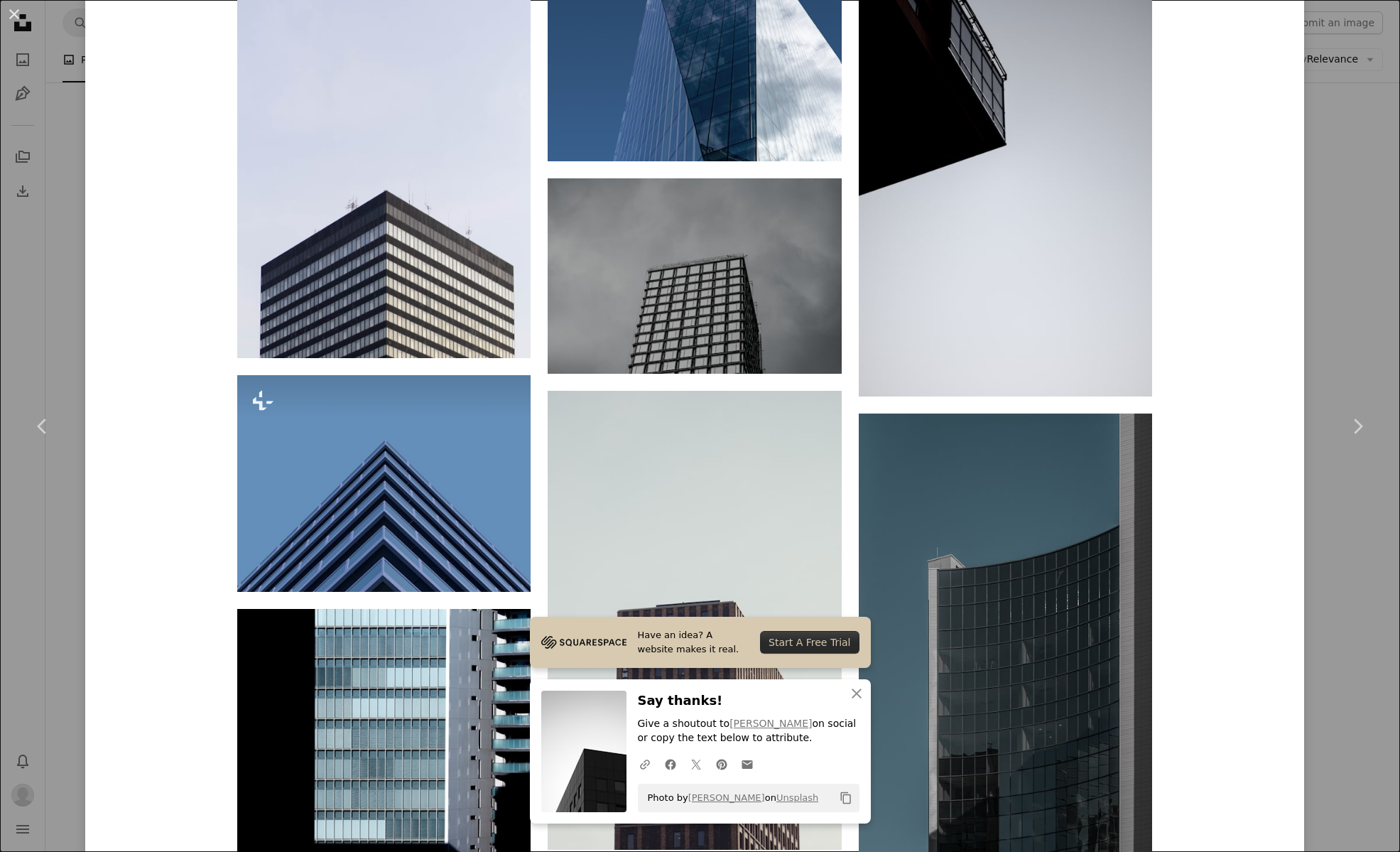
click at [15, 13] on button "An X shape" at bounding box center [14, 14] width 17 height 17
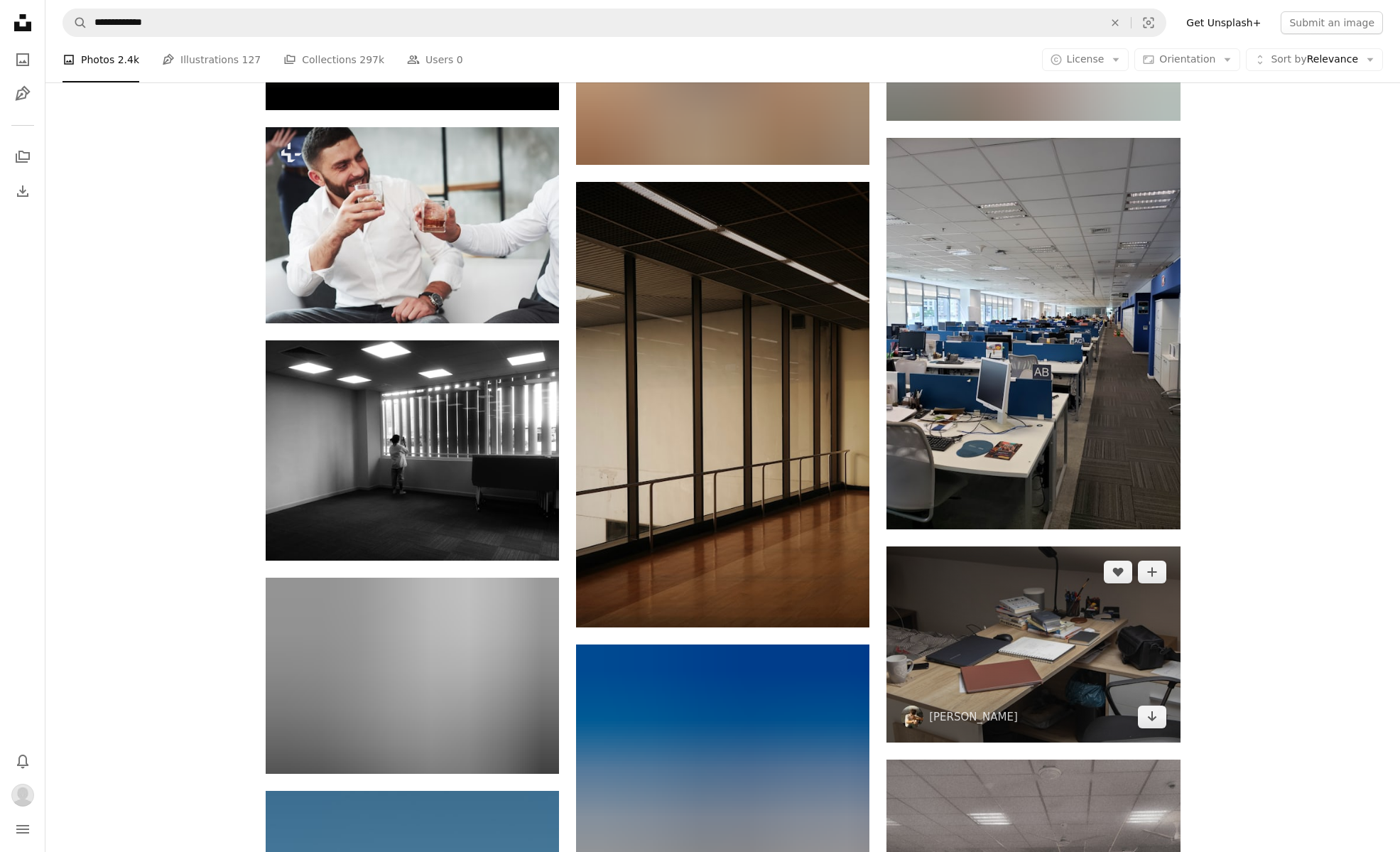
scroll to position [14843, 0]
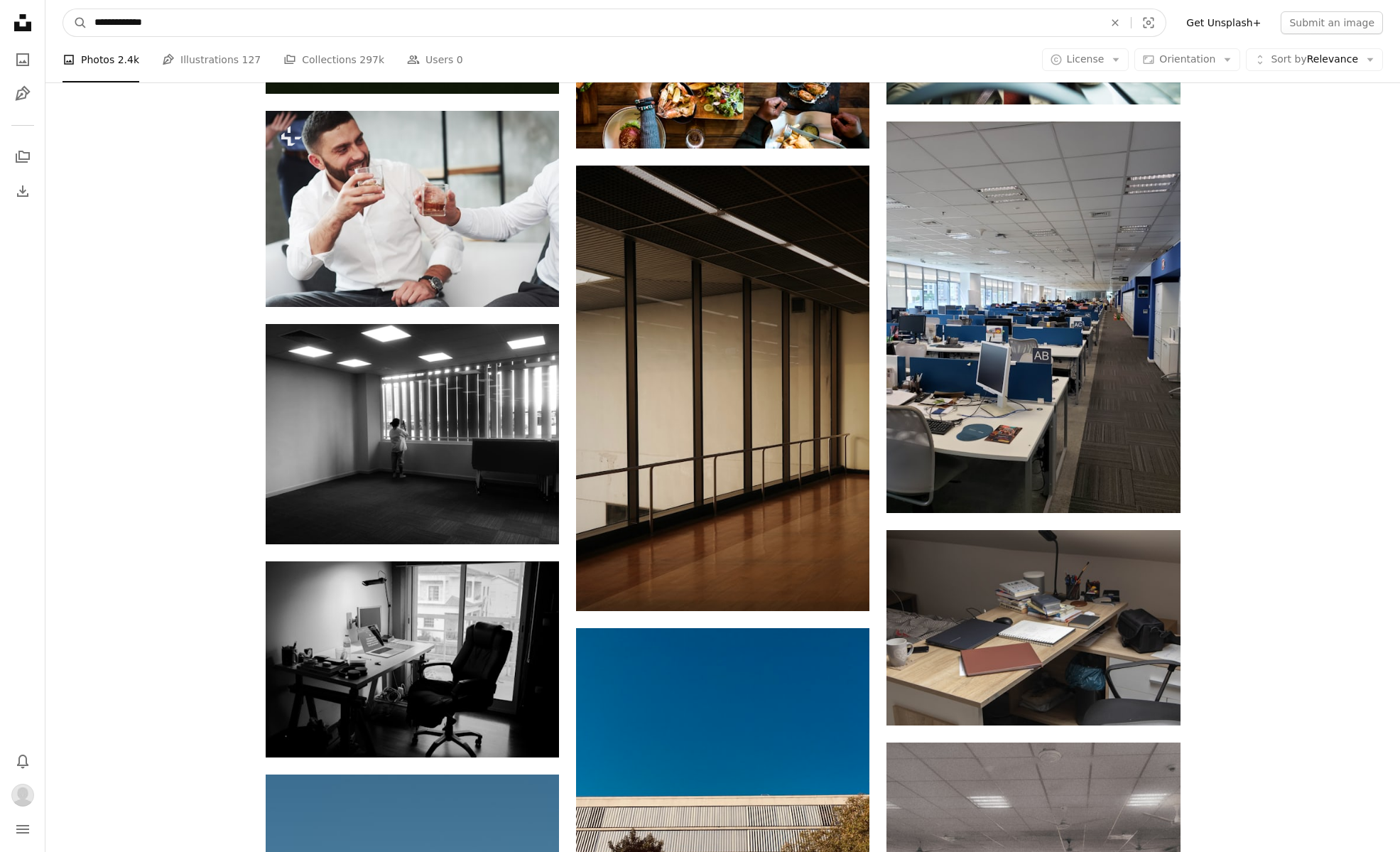
click at [162, 21] on input "**********" at bounding box center [594, 22] width 1012 height 27
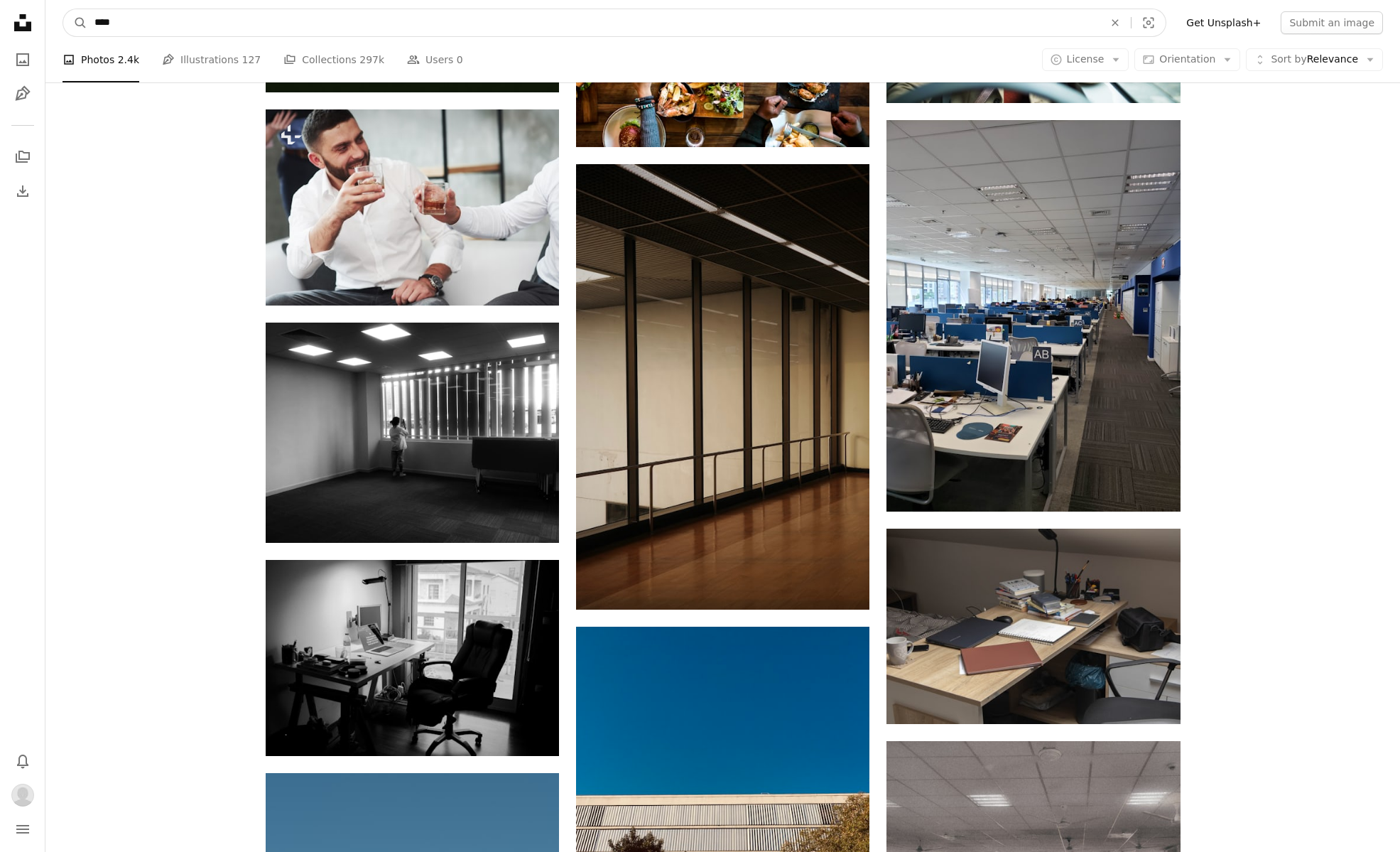
type input "***"
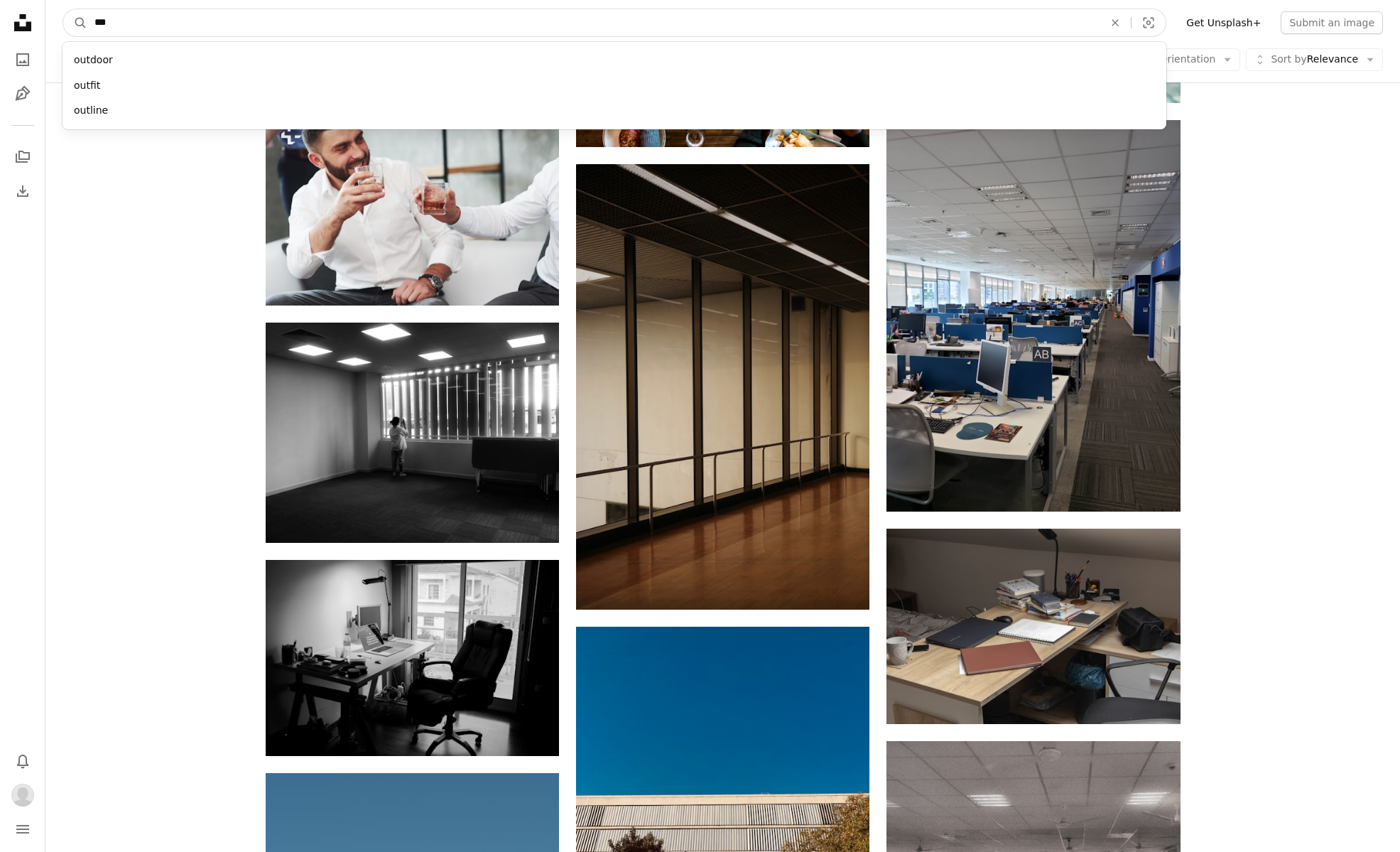
click at [76, 22] on button "A magnifying glass" at bounding box center [75, 22] width 24 height 27
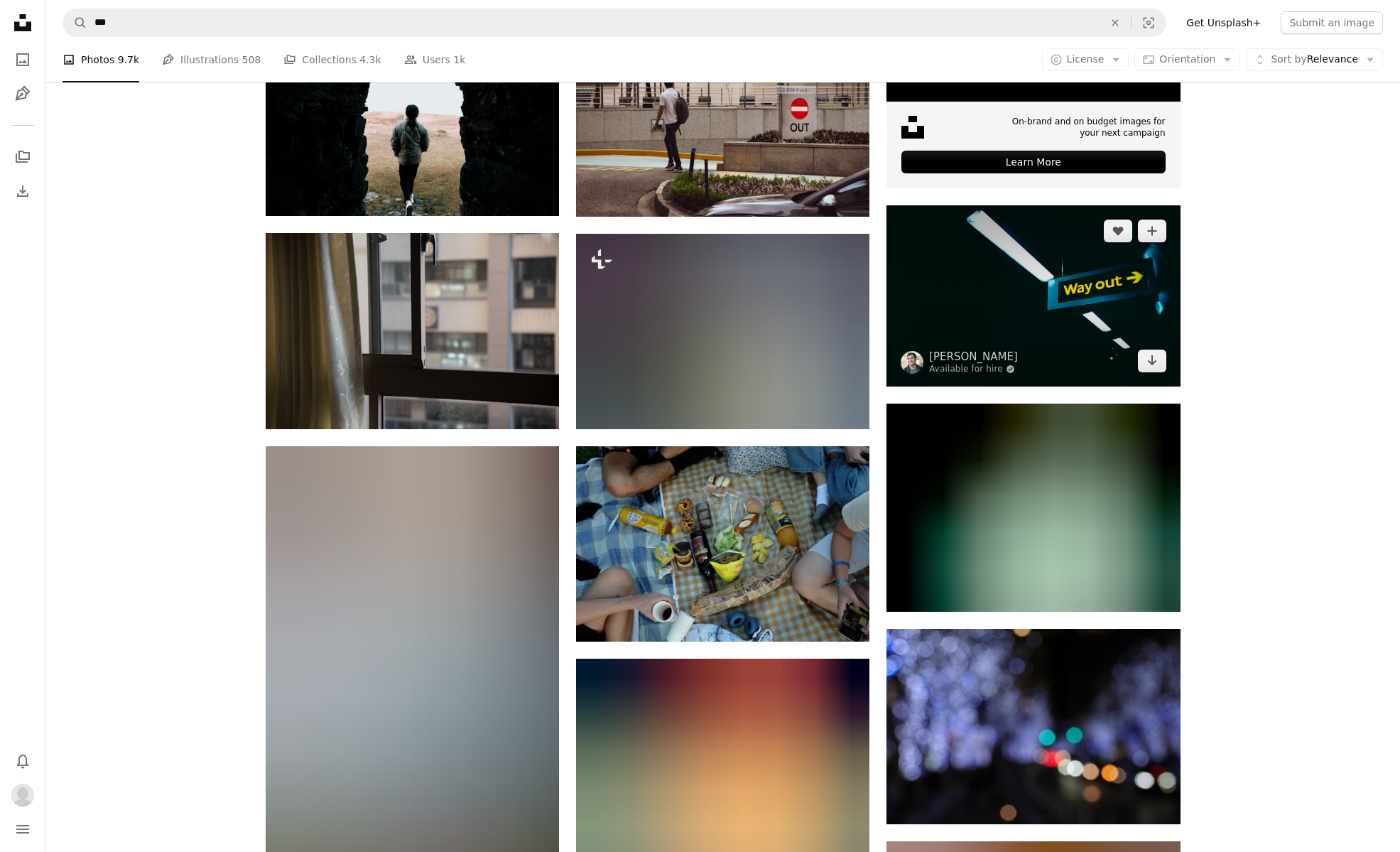
scroll to position [597, 0]
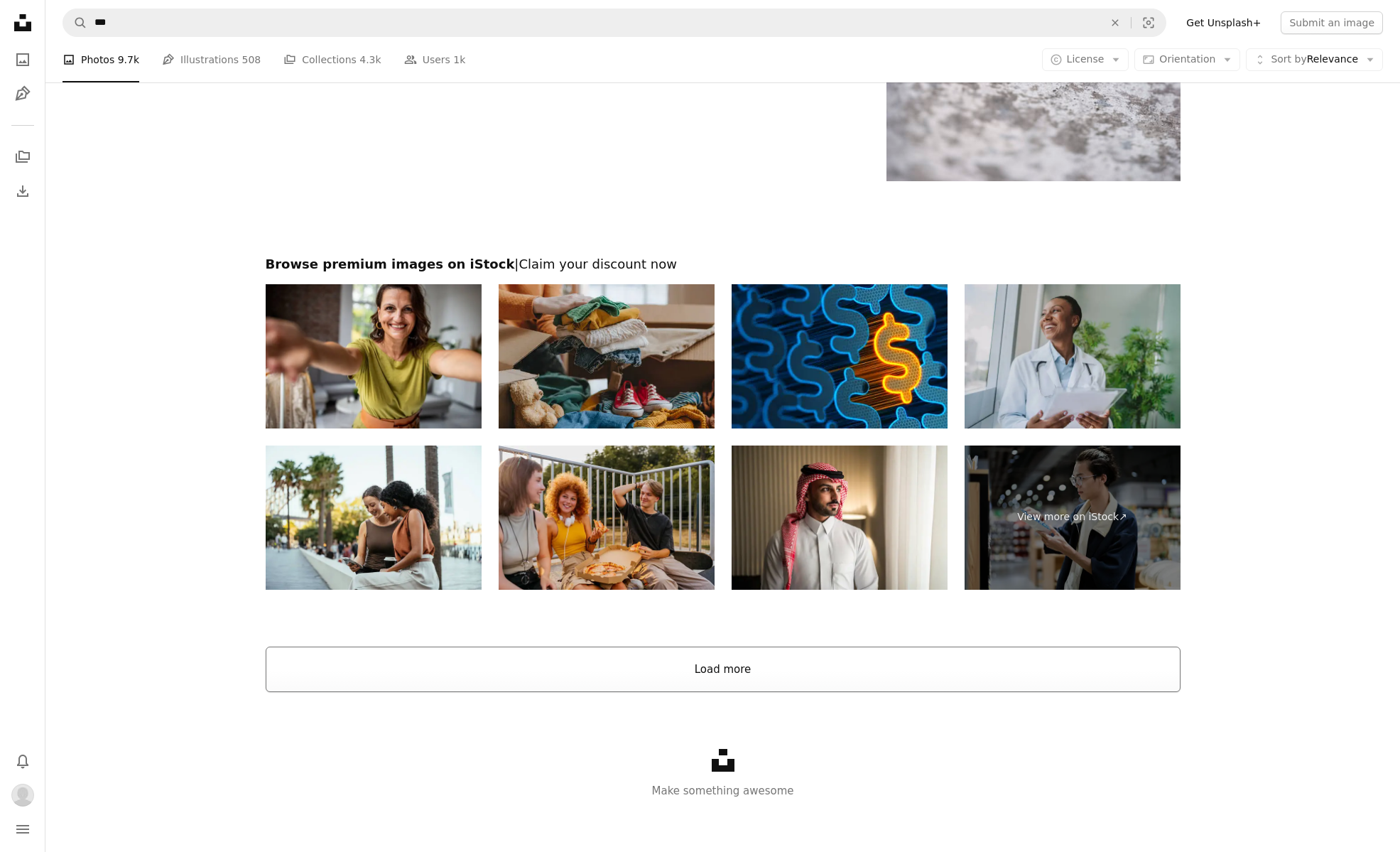
click at [734, 669] on button "Load more" at bounding box center [723, 669] width 915 height 46
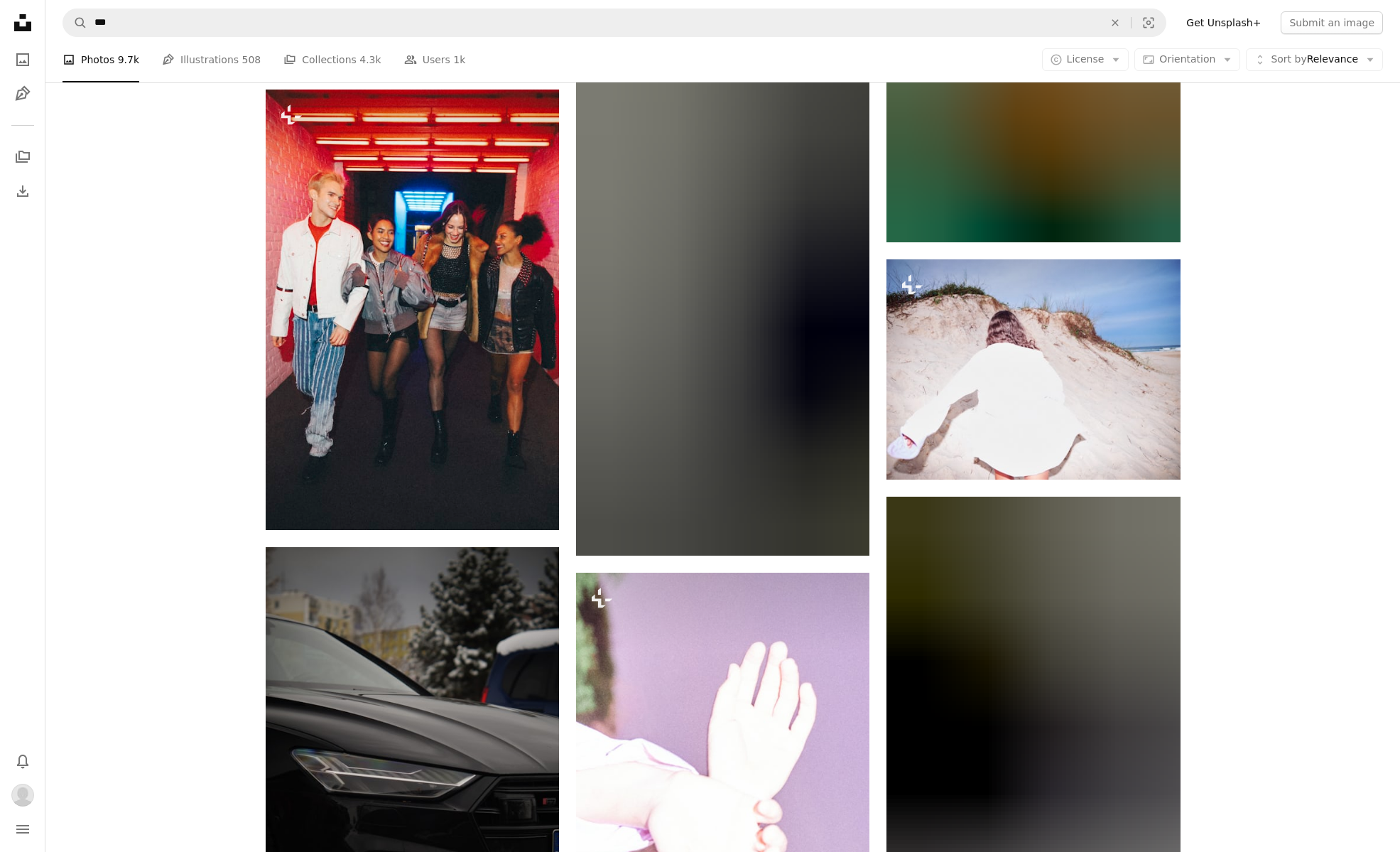
scroll to position [10506, 0]
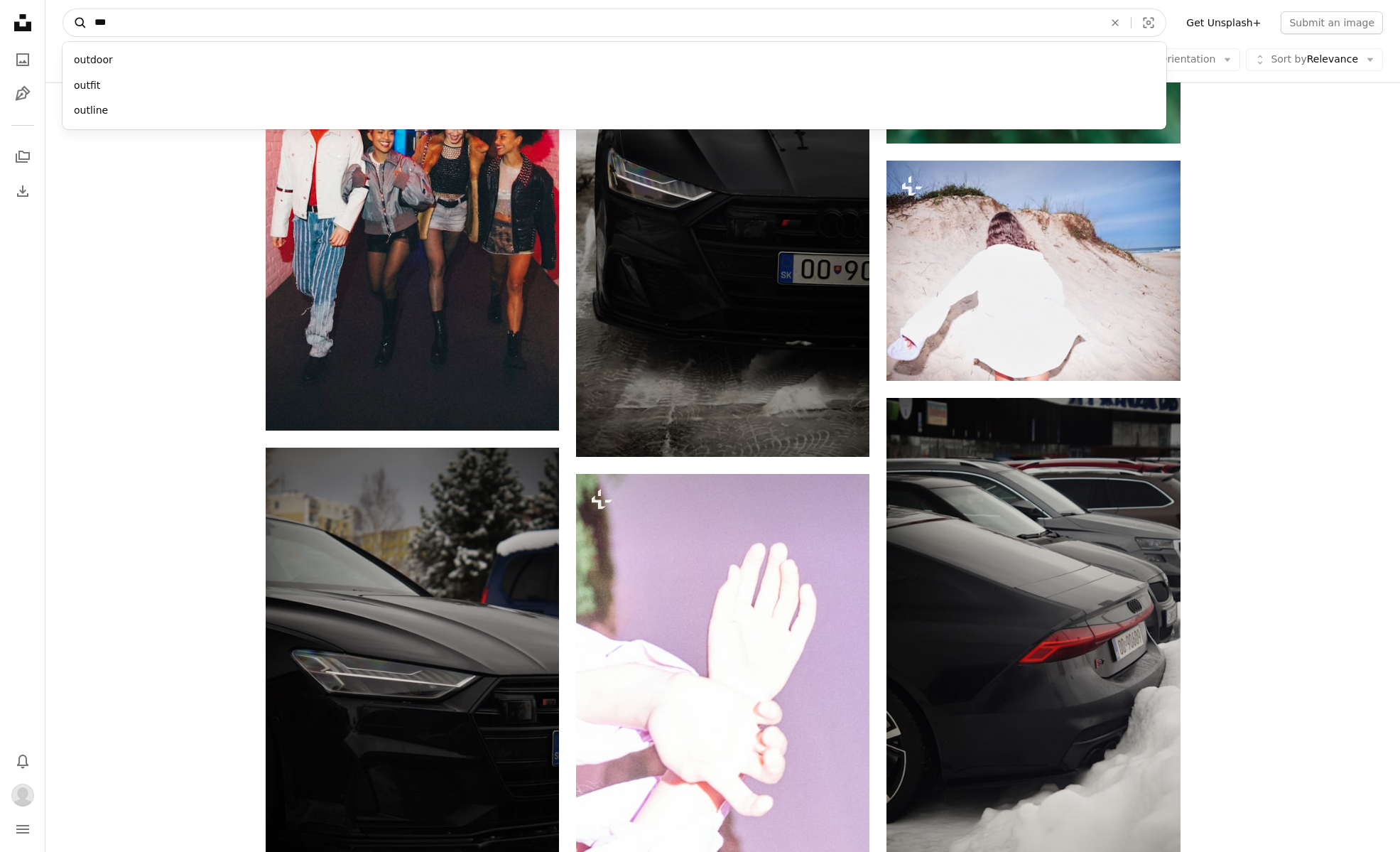
drag, startPoint x: 148, startPoint y: 20, endPoint x: 66, endPoint y: 16, distance: 82.1
click at [66, 16] on form "A magnifying glass *** outdoor outfit outline An X shape Visual search" at bounding box center [615, 22] width 1104 height 28
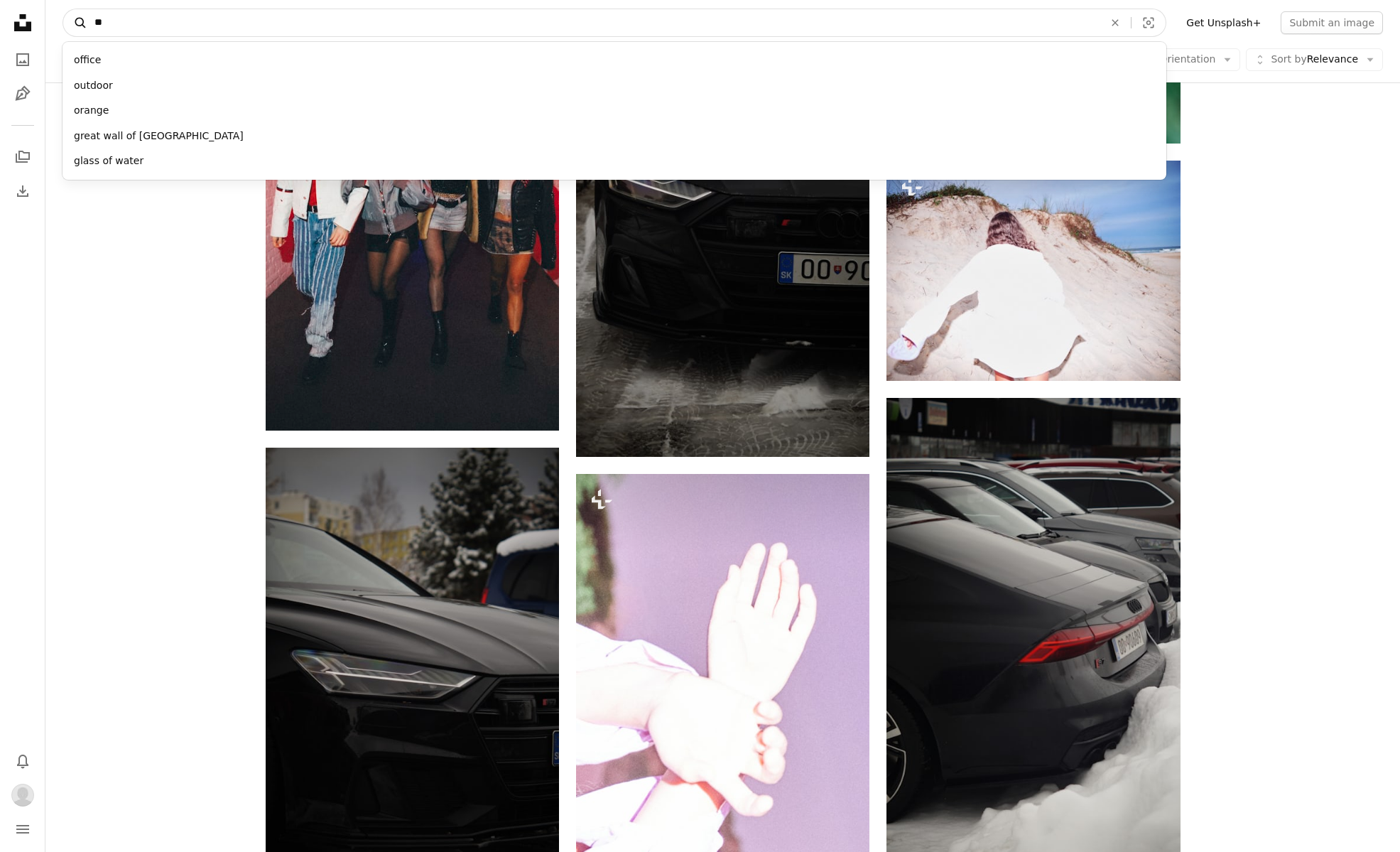
type input "***"
click at [76, 22] on button "A magnifying glass" at bounding box center [75, 22] width 24 height 27
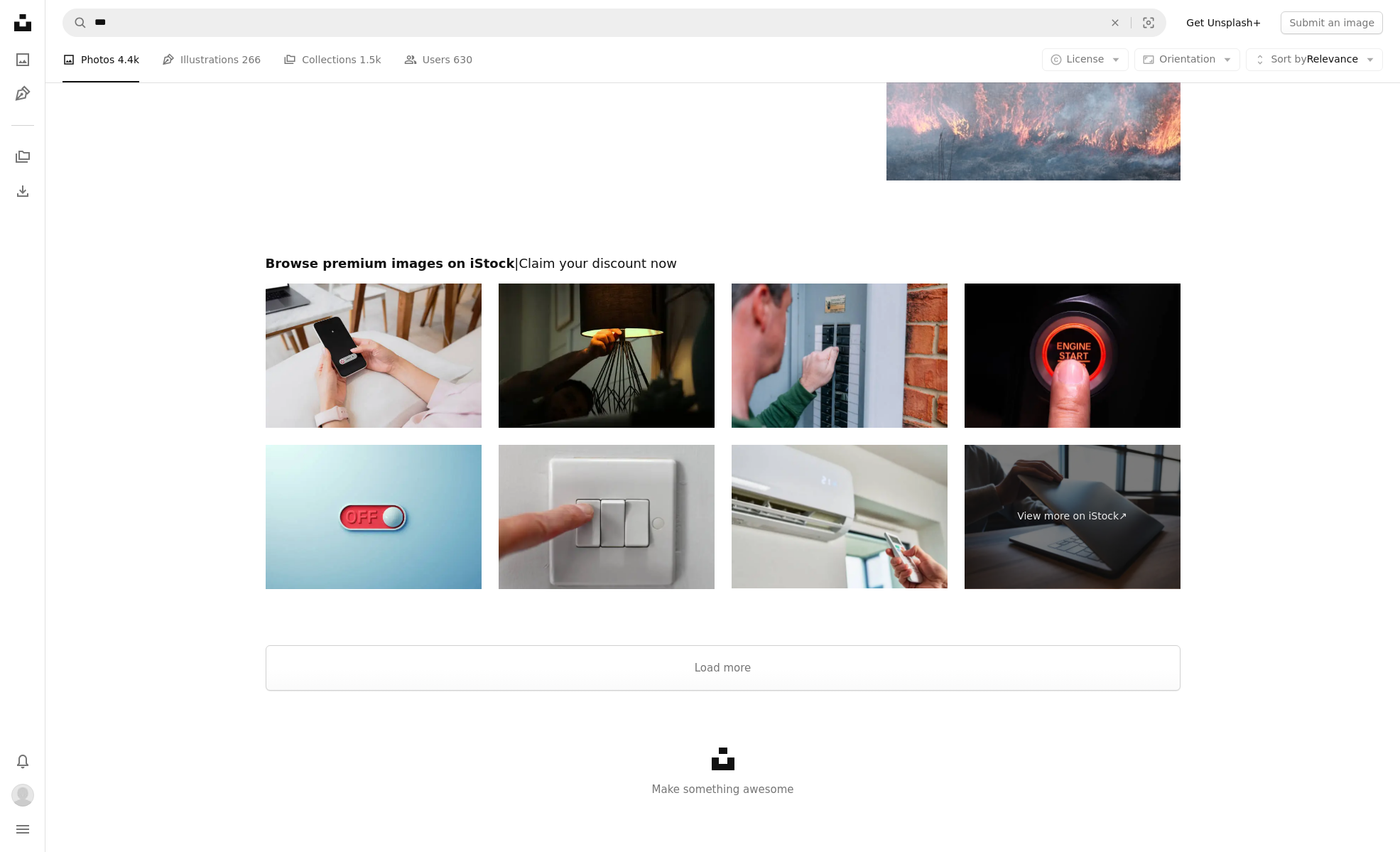
scroll to position [2562, 0]
click at [728, 675] on button "Load more" at bounding box center [723, 669] width 915 height 46
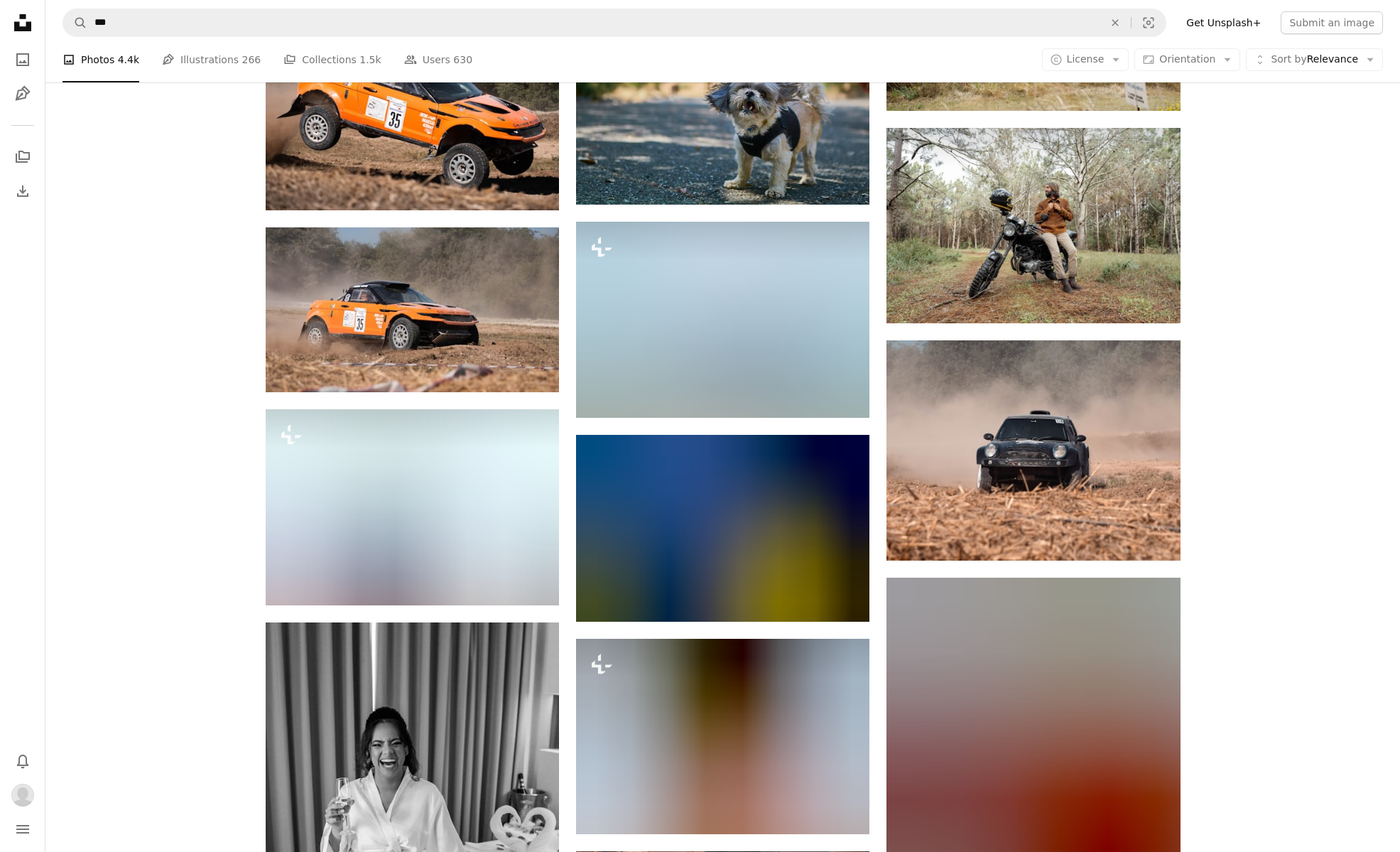
scroll to position [4053, 0]
